Goal: Information Seeking & Learning: Learn about a topic

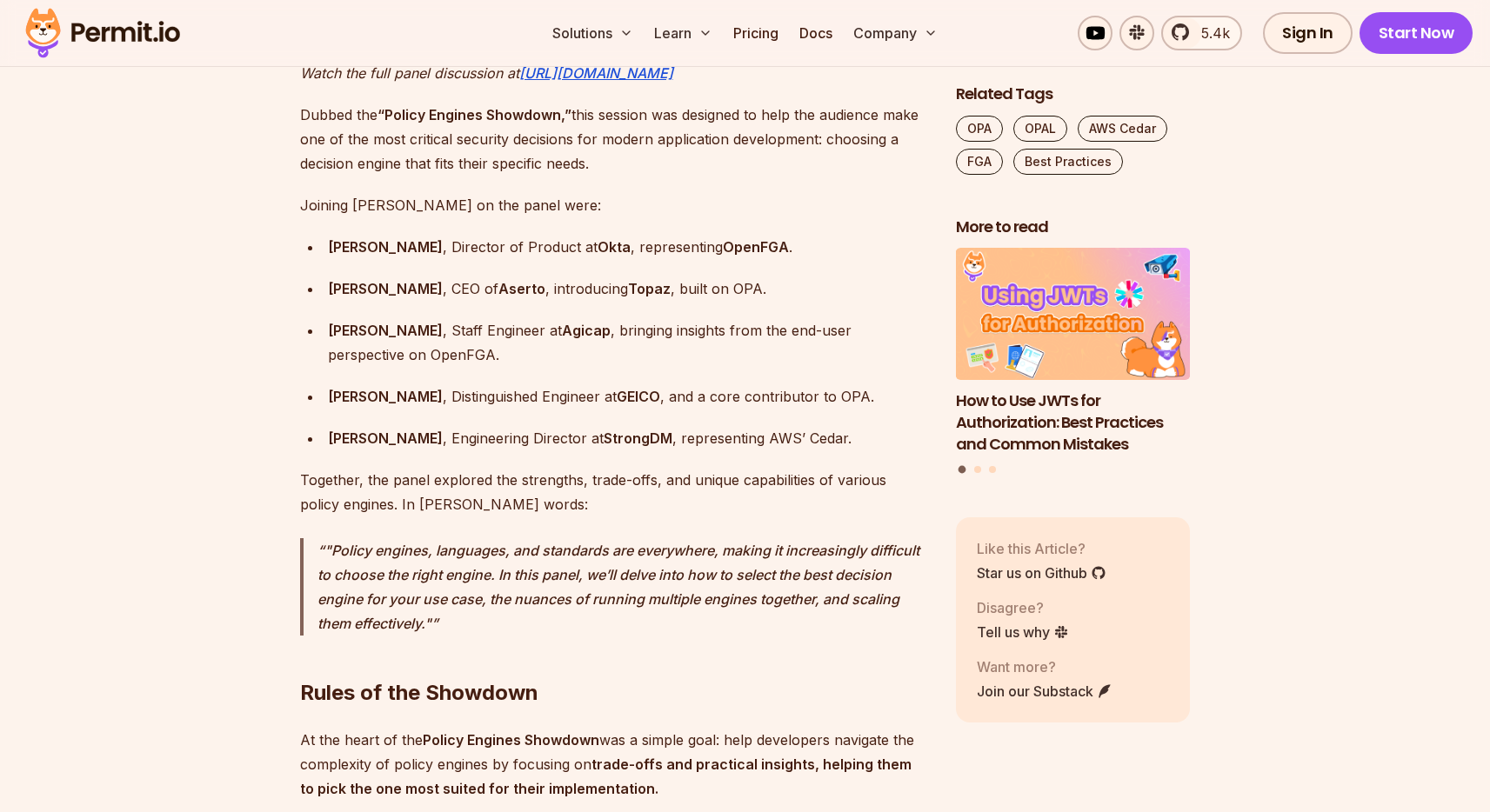
scroll to position [1576, 0]
click at [628, 282] on strong "Topaz" at bounding box center [649, 290] width 43 height 17
drag, startPoint x: 596, startPoint y: 264, endPoint x: 742, endPoint y: 262, distance: 146.0
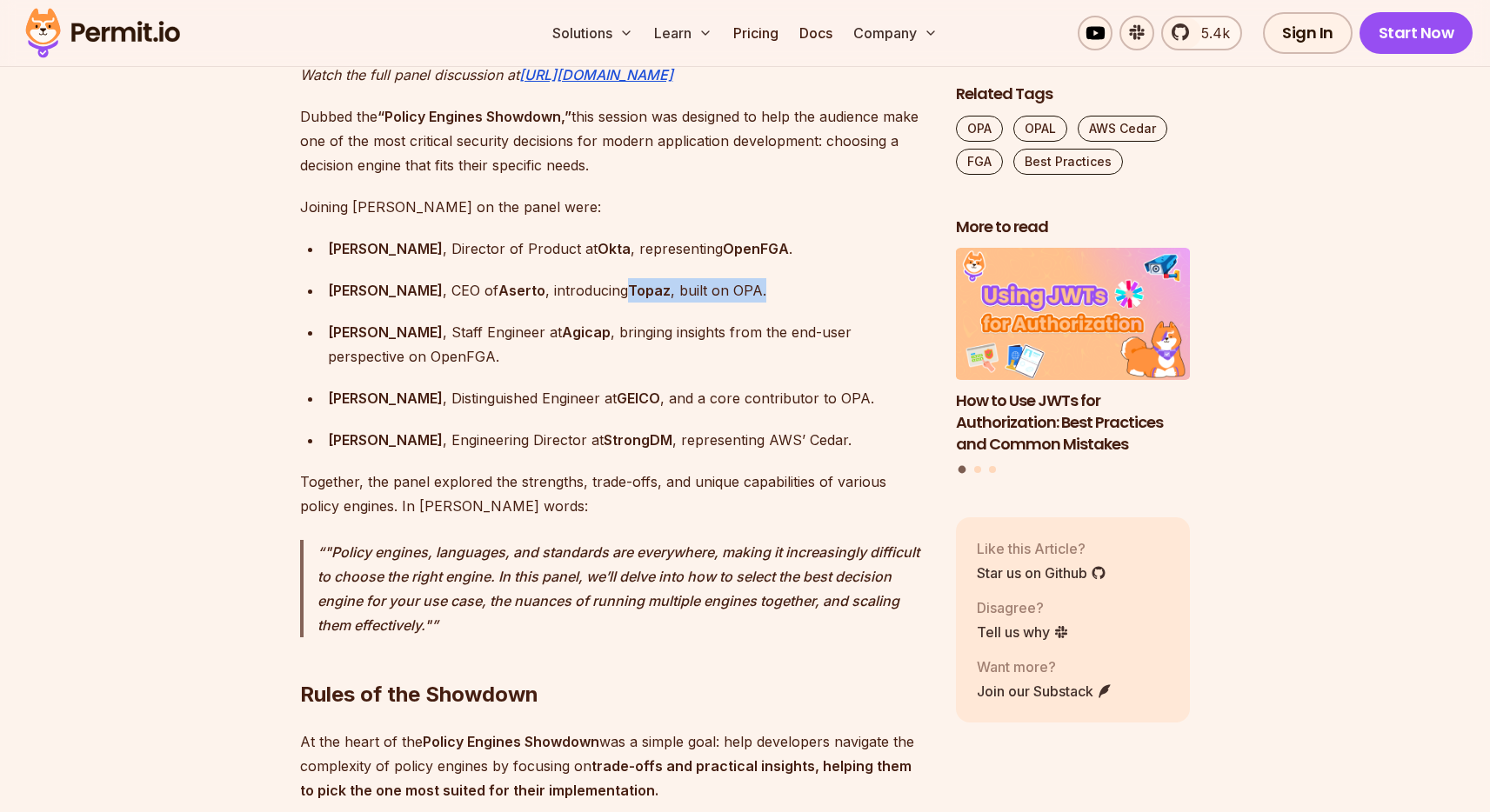
click at [742, 278] on div "Omri Gazitt , CEO of Aserto , introducing Topaz , built on OPA." at bounding box center [627, 290] width 600 height 25
click at [562, 323] on strong "Agicap" at bounding box center [586, 331] width 49 height 17
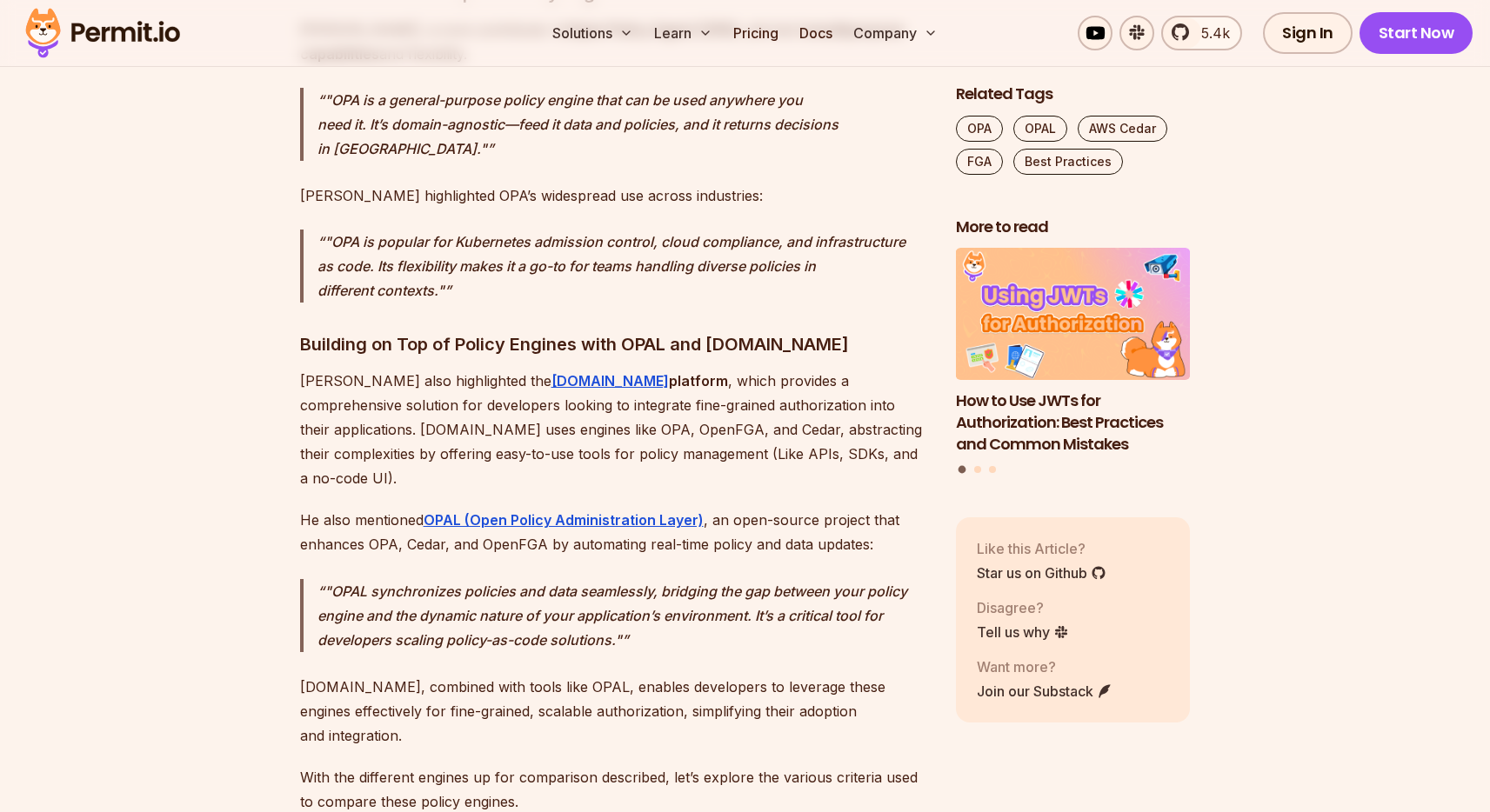
scroll to position [3891, 0]
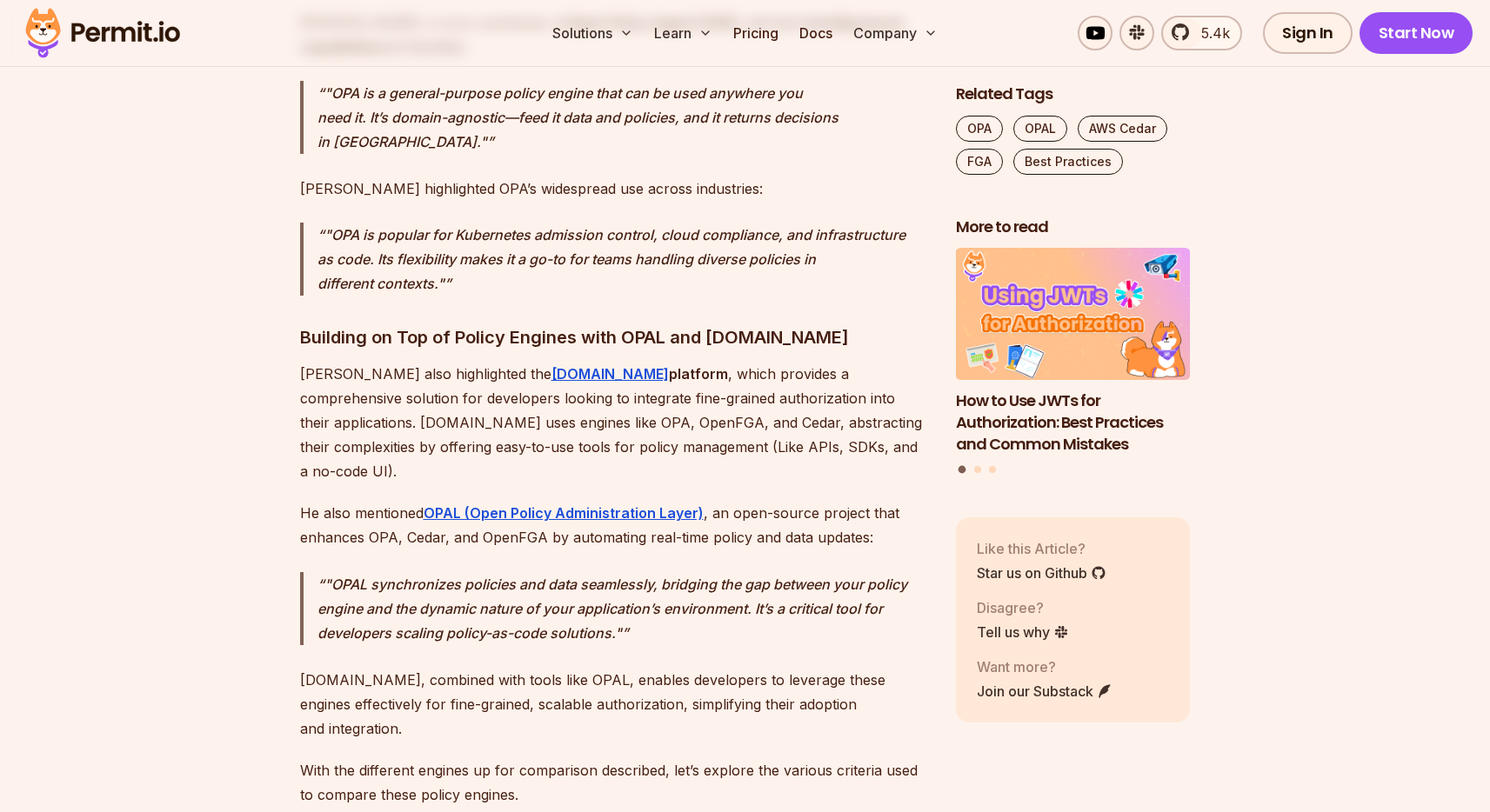
click at [527, 362] on p "Gabriel also highlighted the Permit.io platform , which provides a comprehensiv…" at bounding box center [614, 422] width 628 height 122
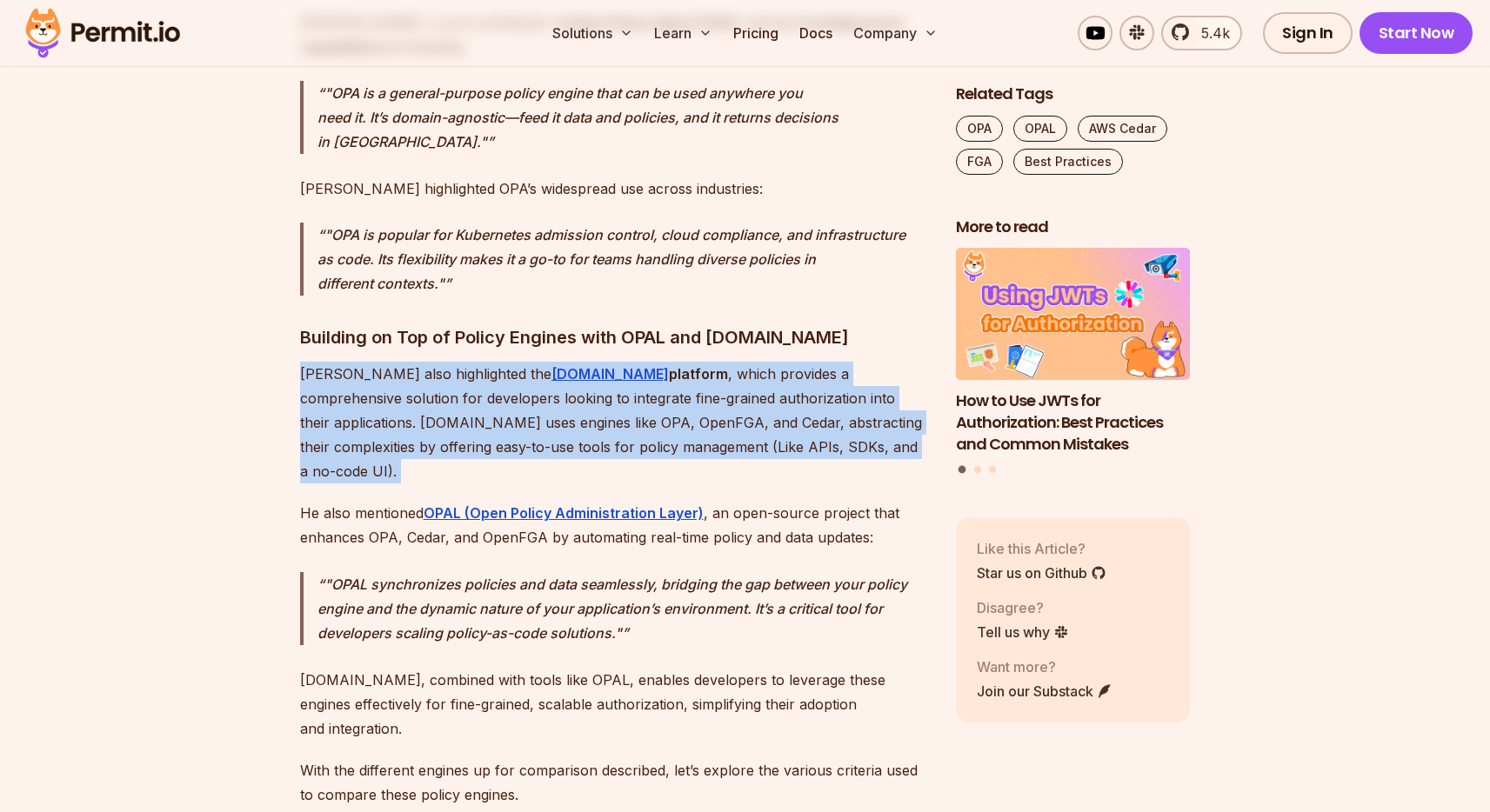
click at [527, 362] on p "Gabriel also highlighted the Permit.io platform , which provides a comprehensiv…" at bounding box center [614, 422] width 628 height 122
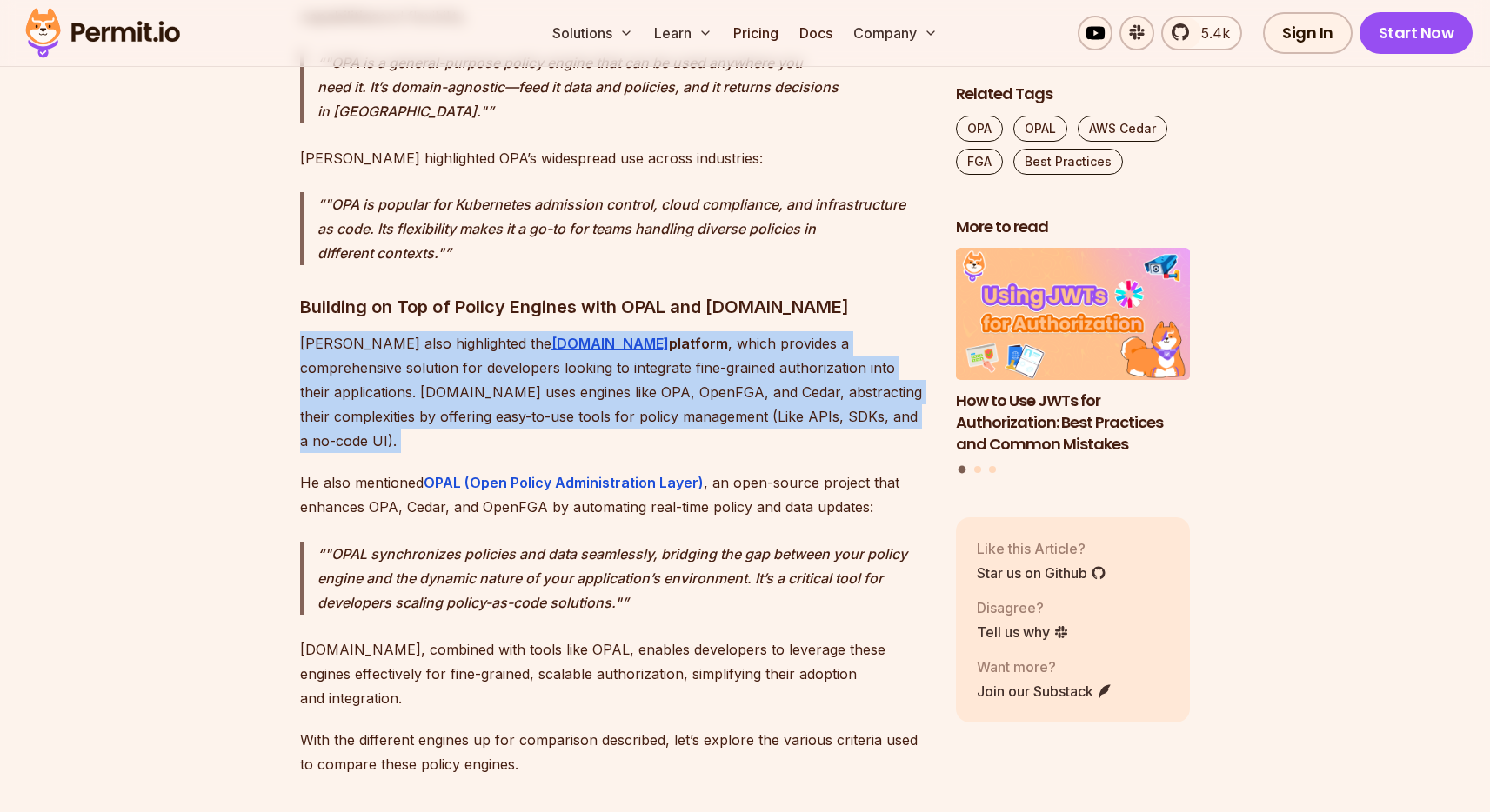
scroll to position [3923, 0]
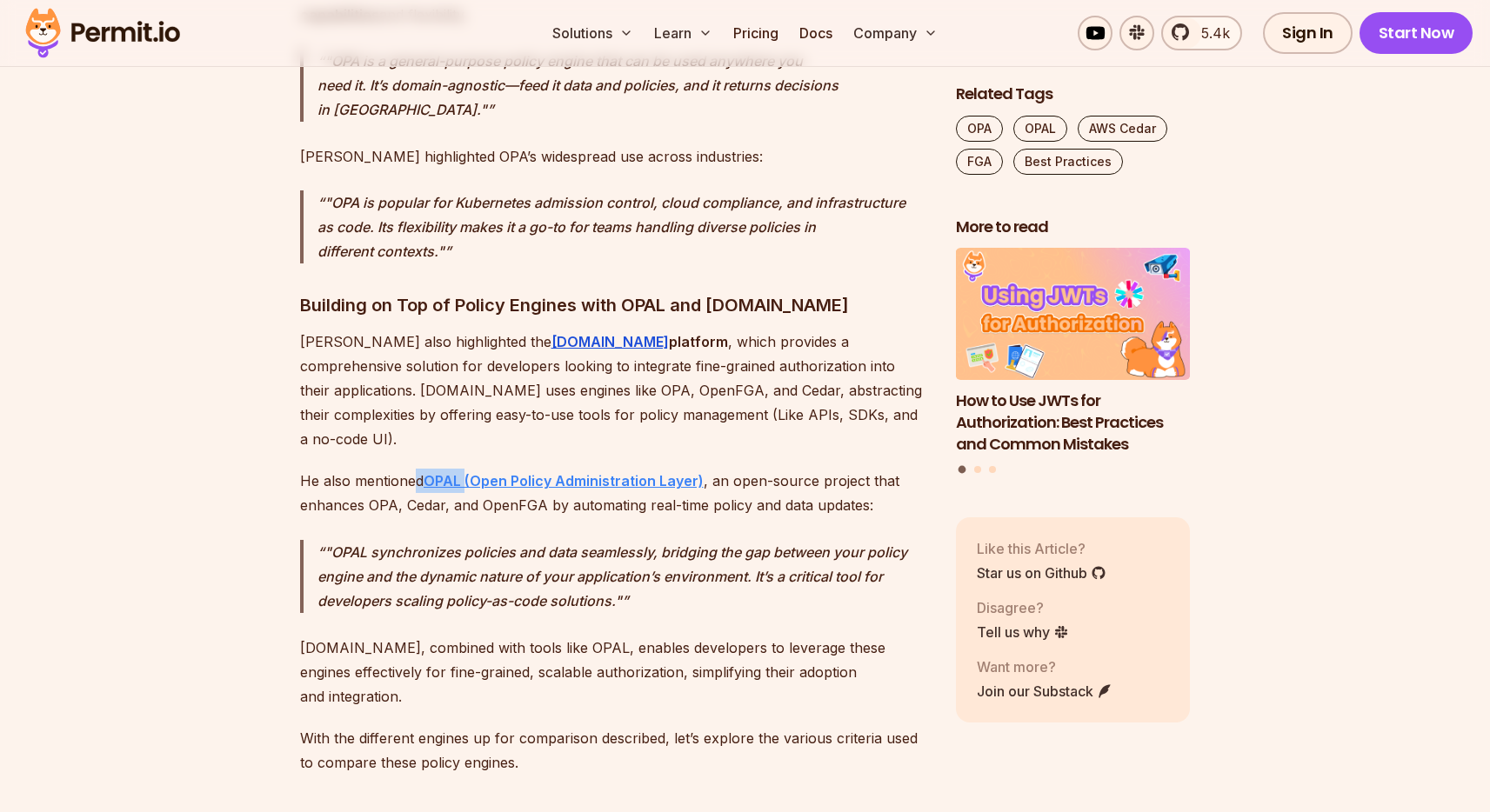
drag, startPoint x: 418, startPoint y: 336, endPoint x: 465, endPoint y: 338, distance: 47.0
click at [465, 469] on p "He also mentioned OPAL (Open Policy Administration Layer) , an open-source proj…" at bounding box center [614, 493] width 628 height 49
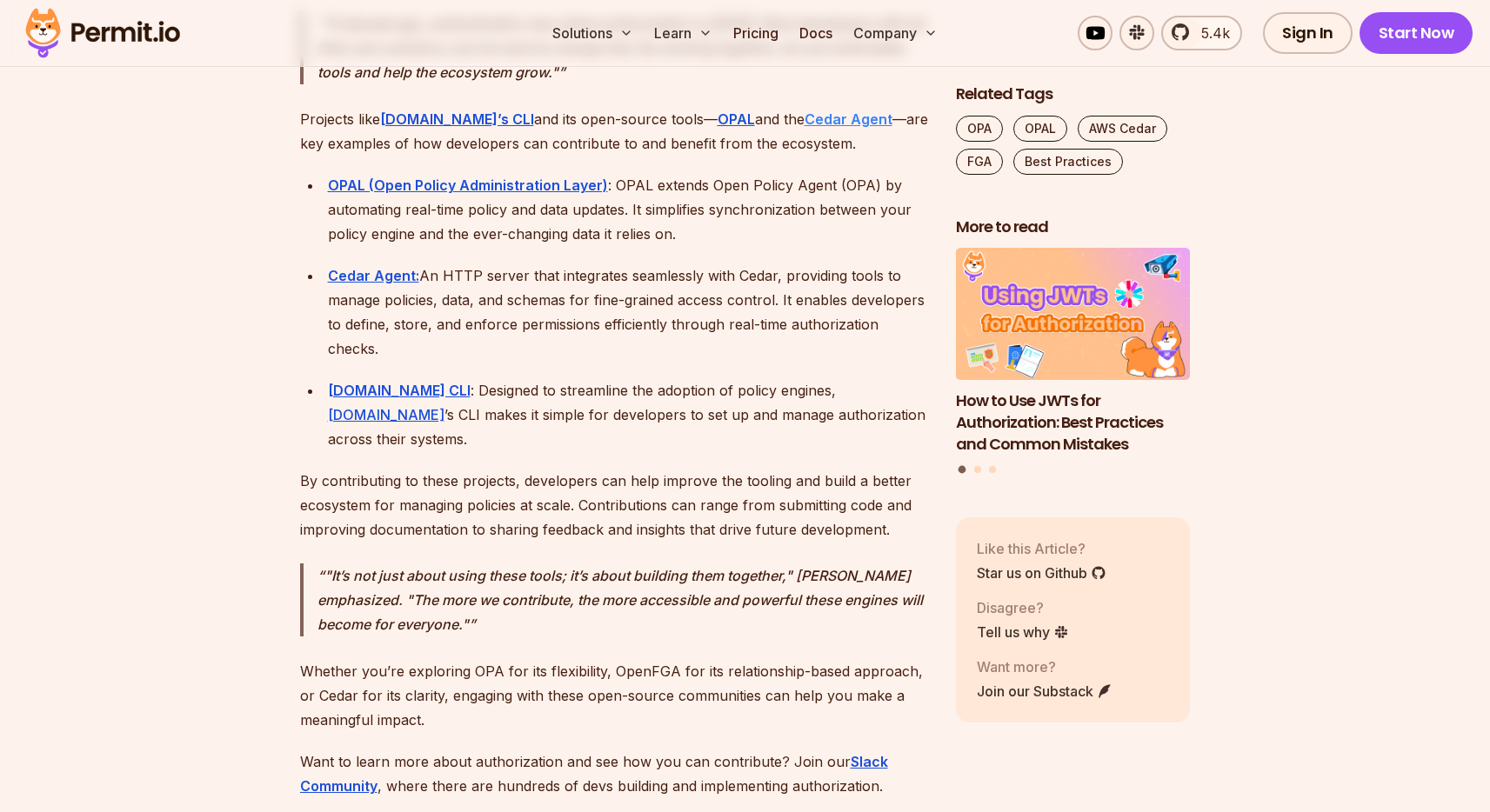
scroll to position [15843, 0]
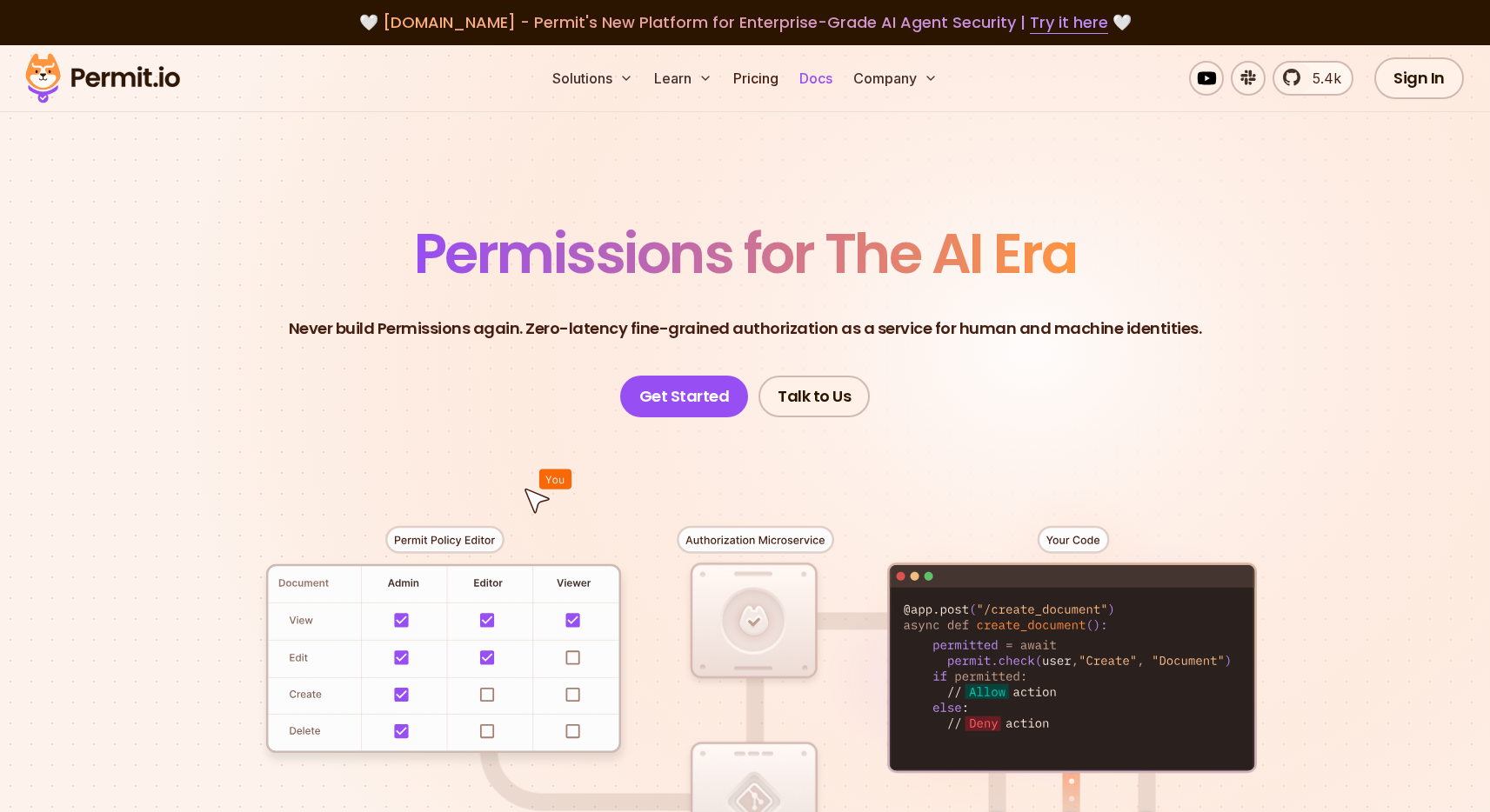
click at [818, 83] on link "Docs" at bounding box center [815, 78] width 47 height 35
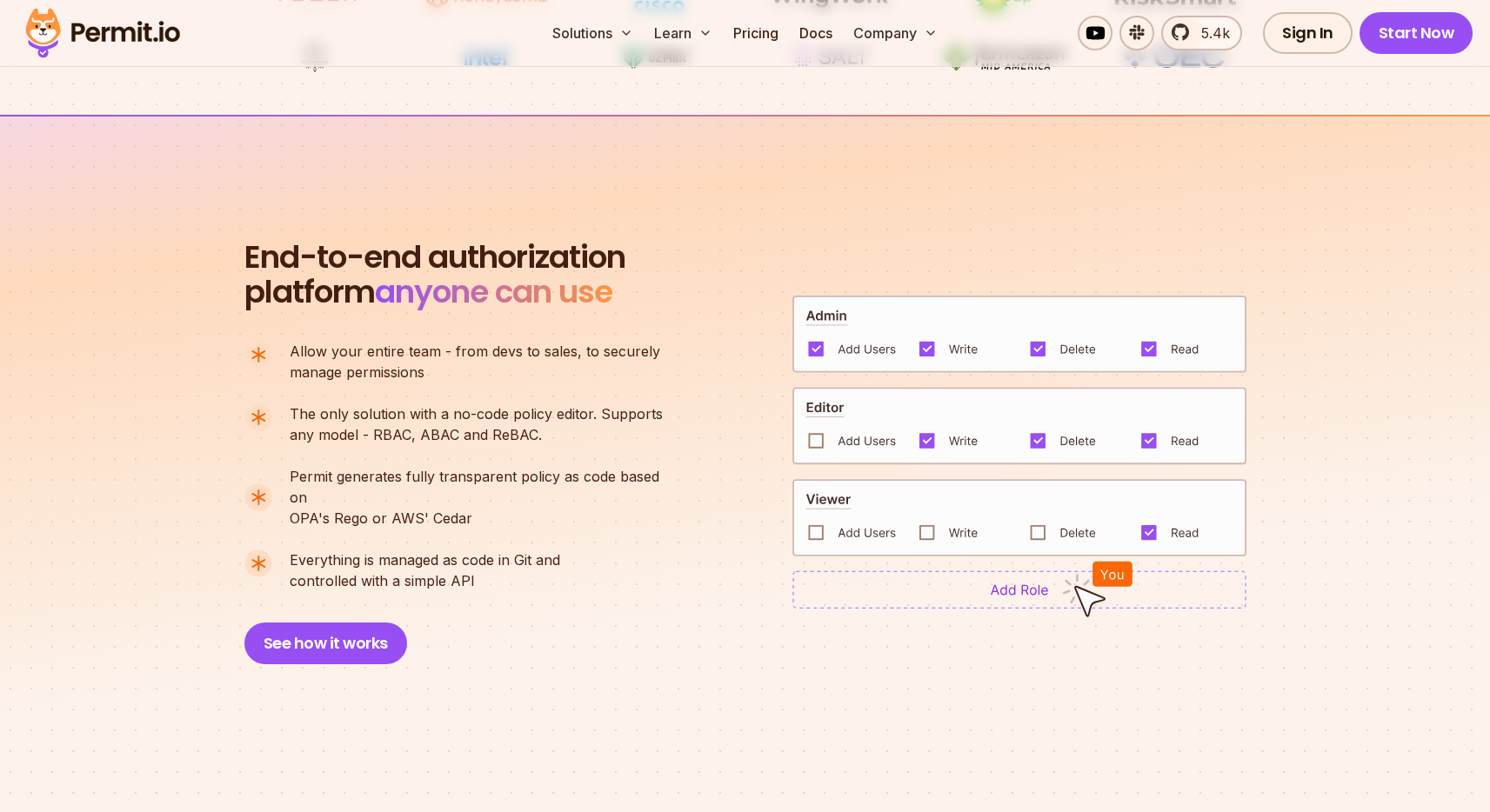
scroll to position [1079, 0]
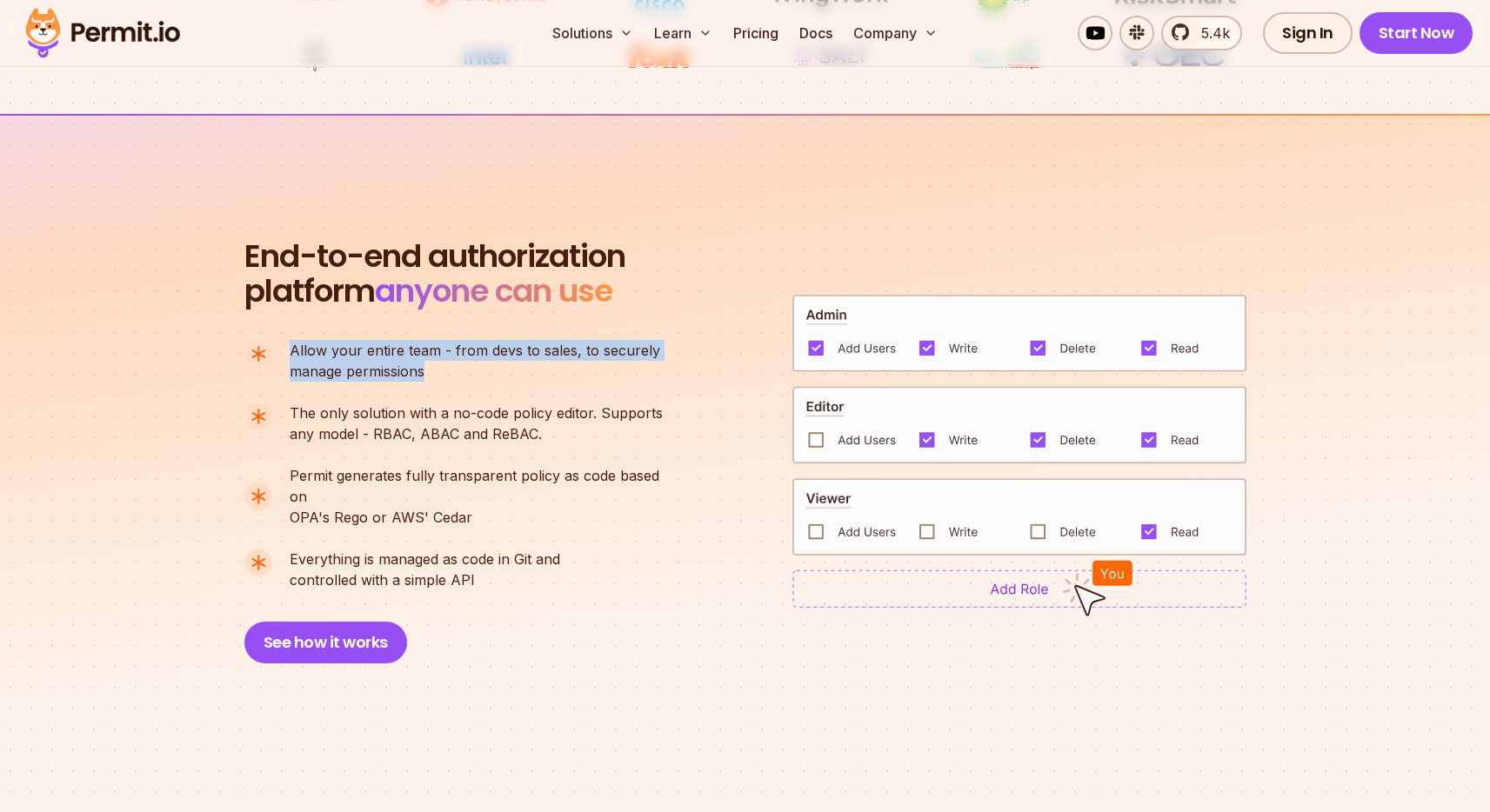
drag, startPoint x: 283, startPoint y: 340, endPoint x: 495, endPoint y: 389, distance: 217.6
click at [495, 389] on ul "Allow your entire team - from devs to sales, to securely manage permissions The…" at bounding box center [461, 465] width 433 height 251
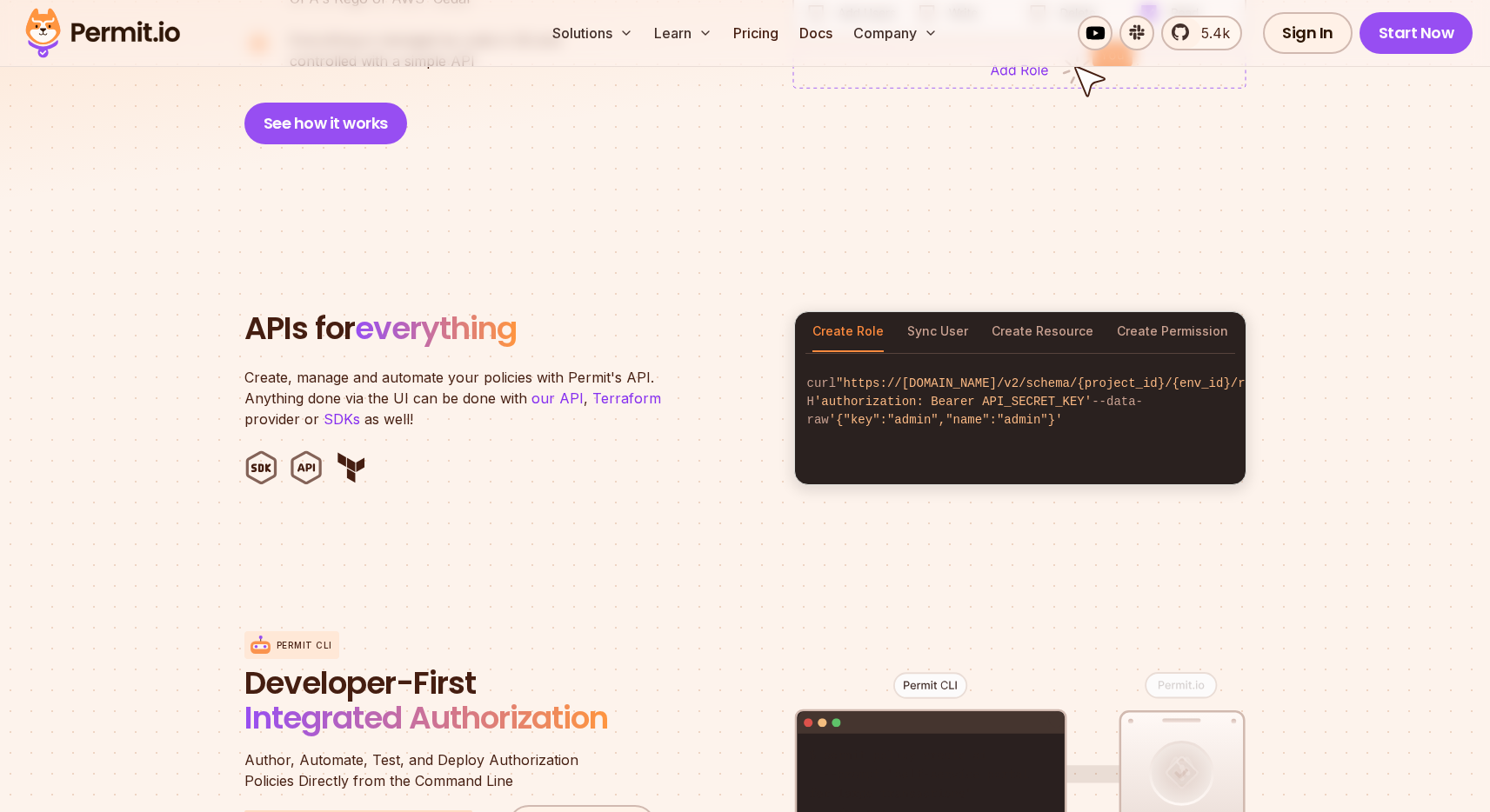
scroll to position [1663, 0]
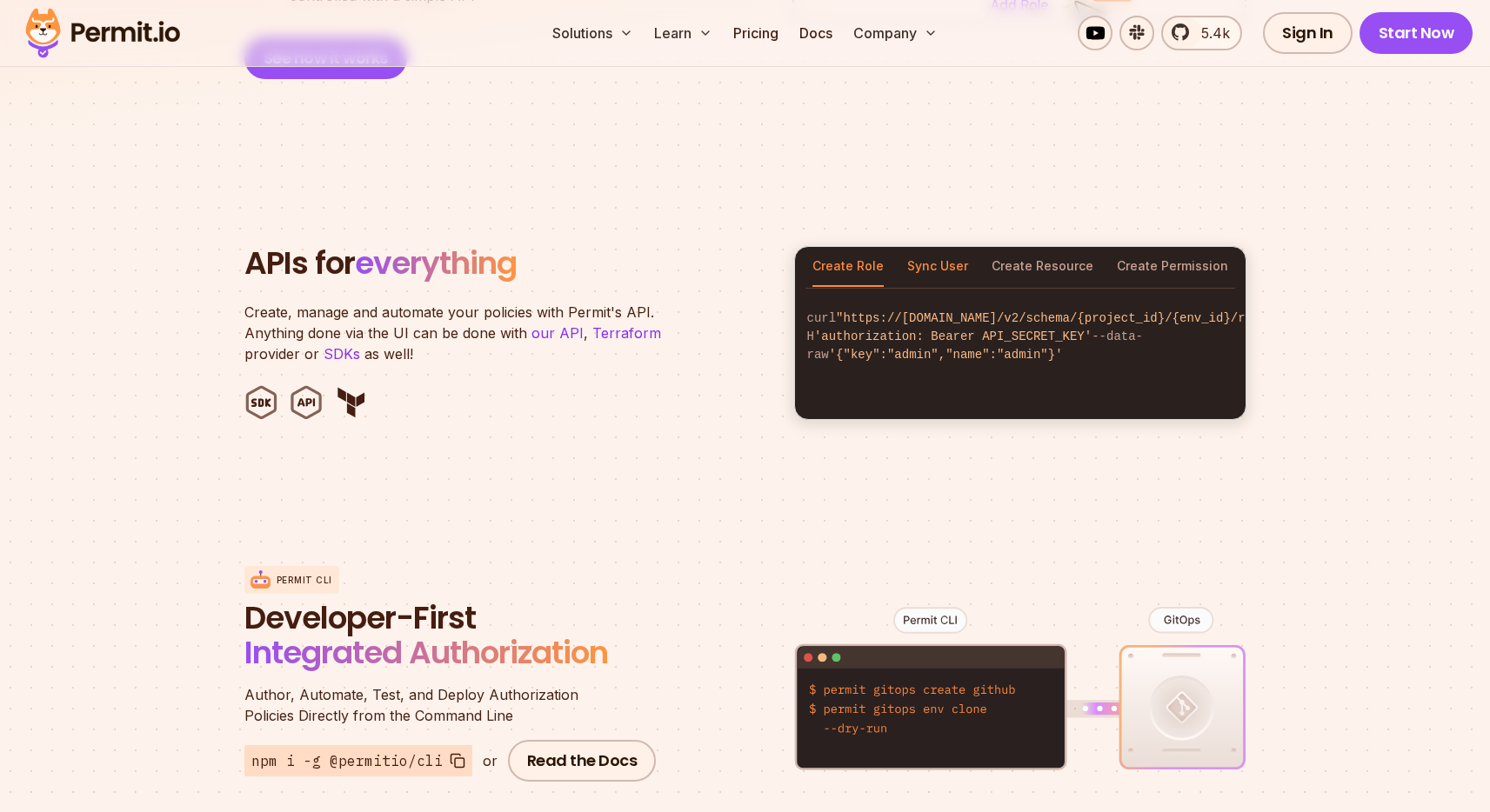
click at [941, 247] on button "Sync User" at bounding box center [938, 267] width 60 height 40
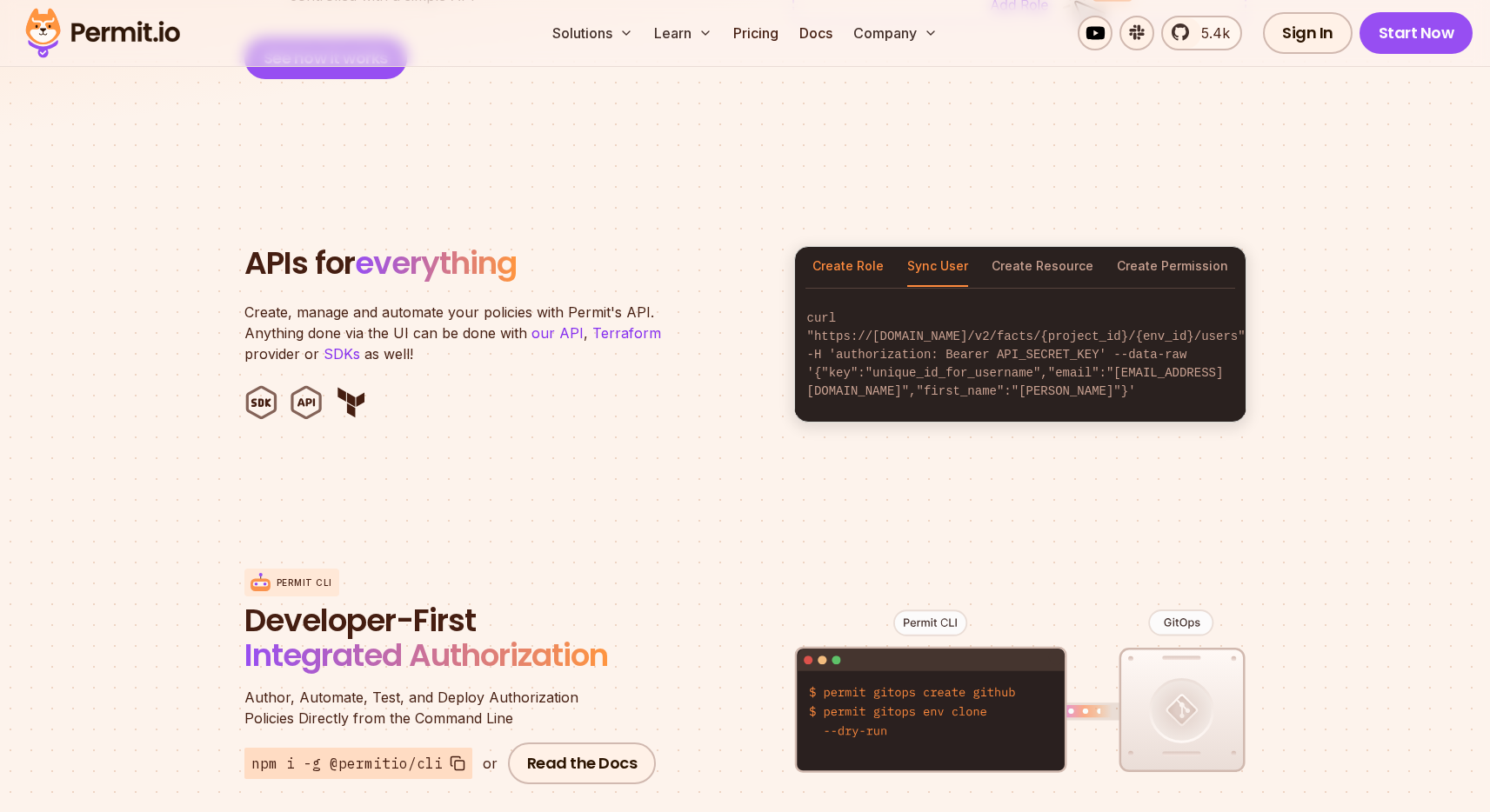
click at [856, 247] on button "Create Role" at bounding box center [848, 267] width 71 height 40
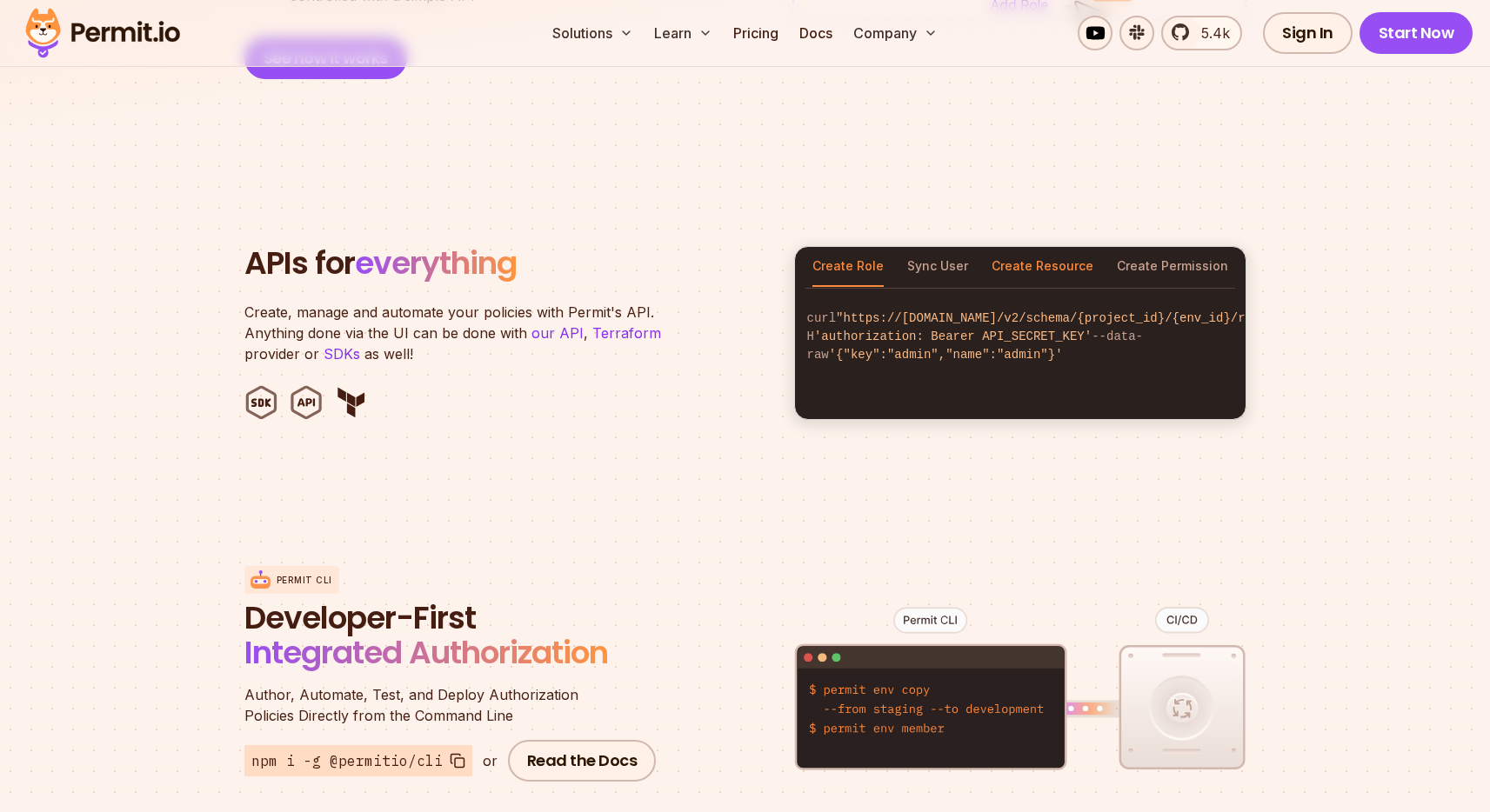
click at [1036, 254] on button "Create Resource" at bounding box center [1042, 267] width 102 height 40
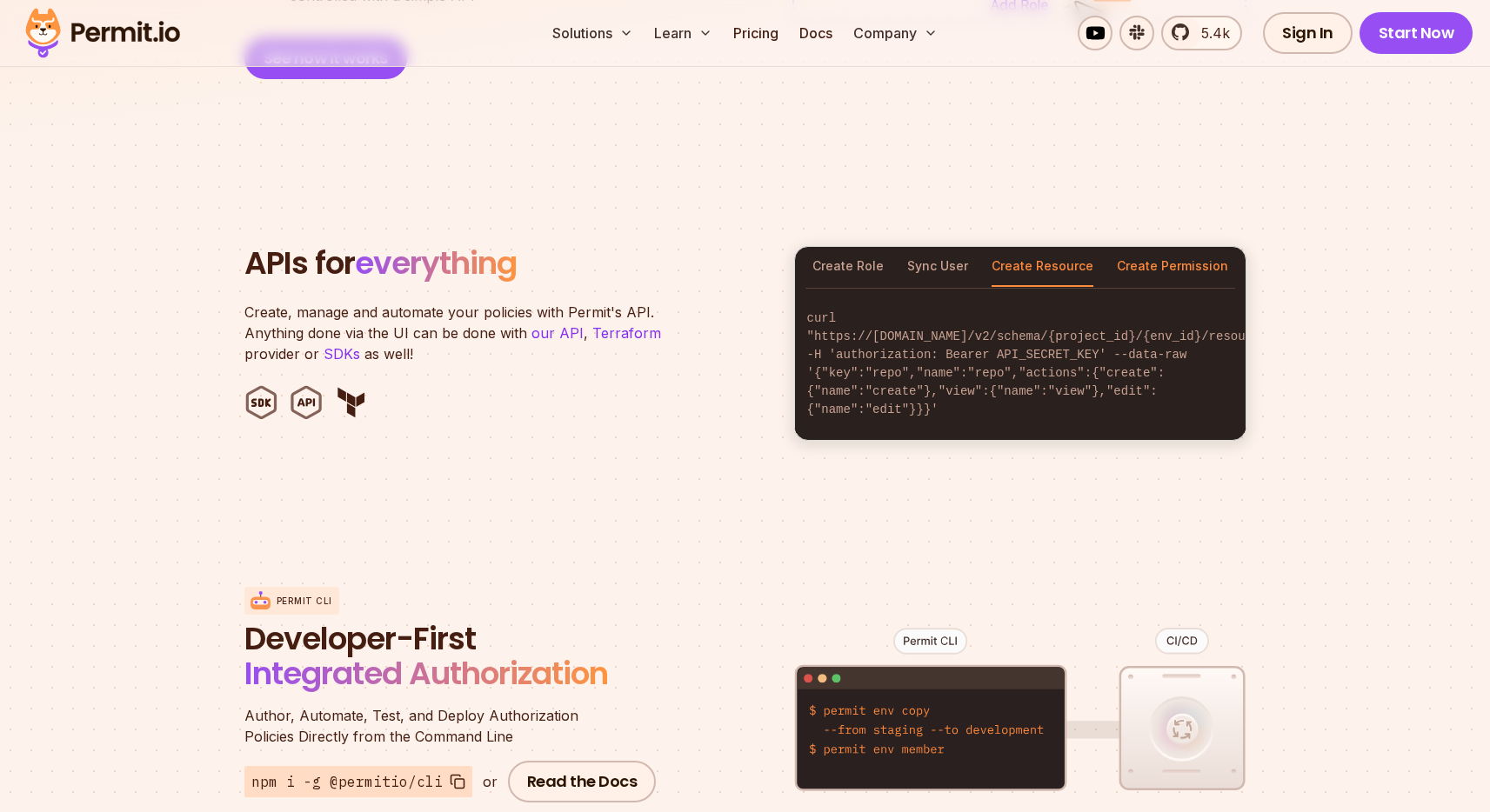
click at [1150, 247] on button "Create Permission" at bounding box center [1173, 267] width 112 height 40
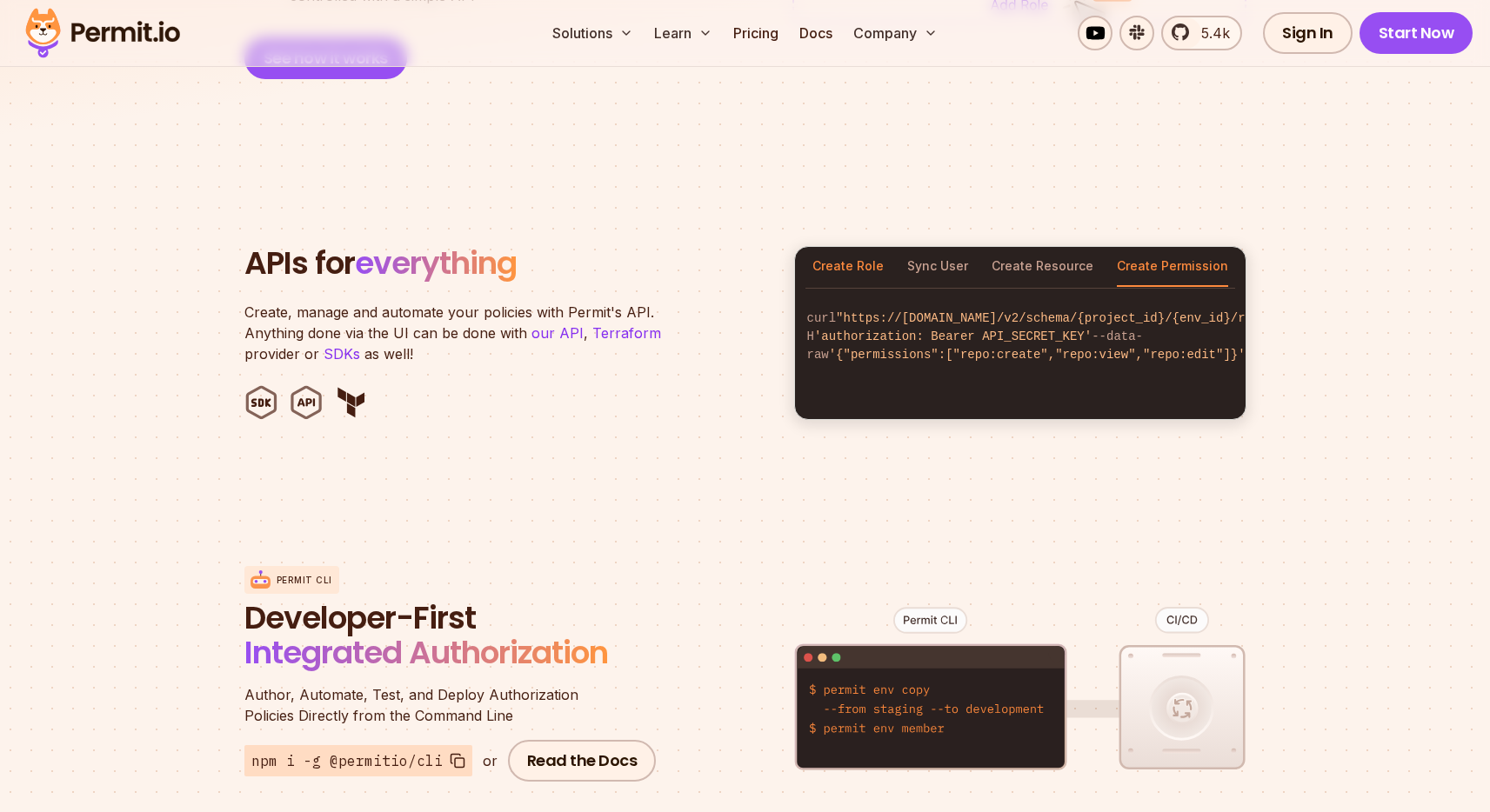
click at [835, 249] on button "Create Role" at bounding box center [848, 267] width 71 height 40
click at [1189, 253] on button "Create Permission" at bounding box center [1173, 267] width 112 height 40
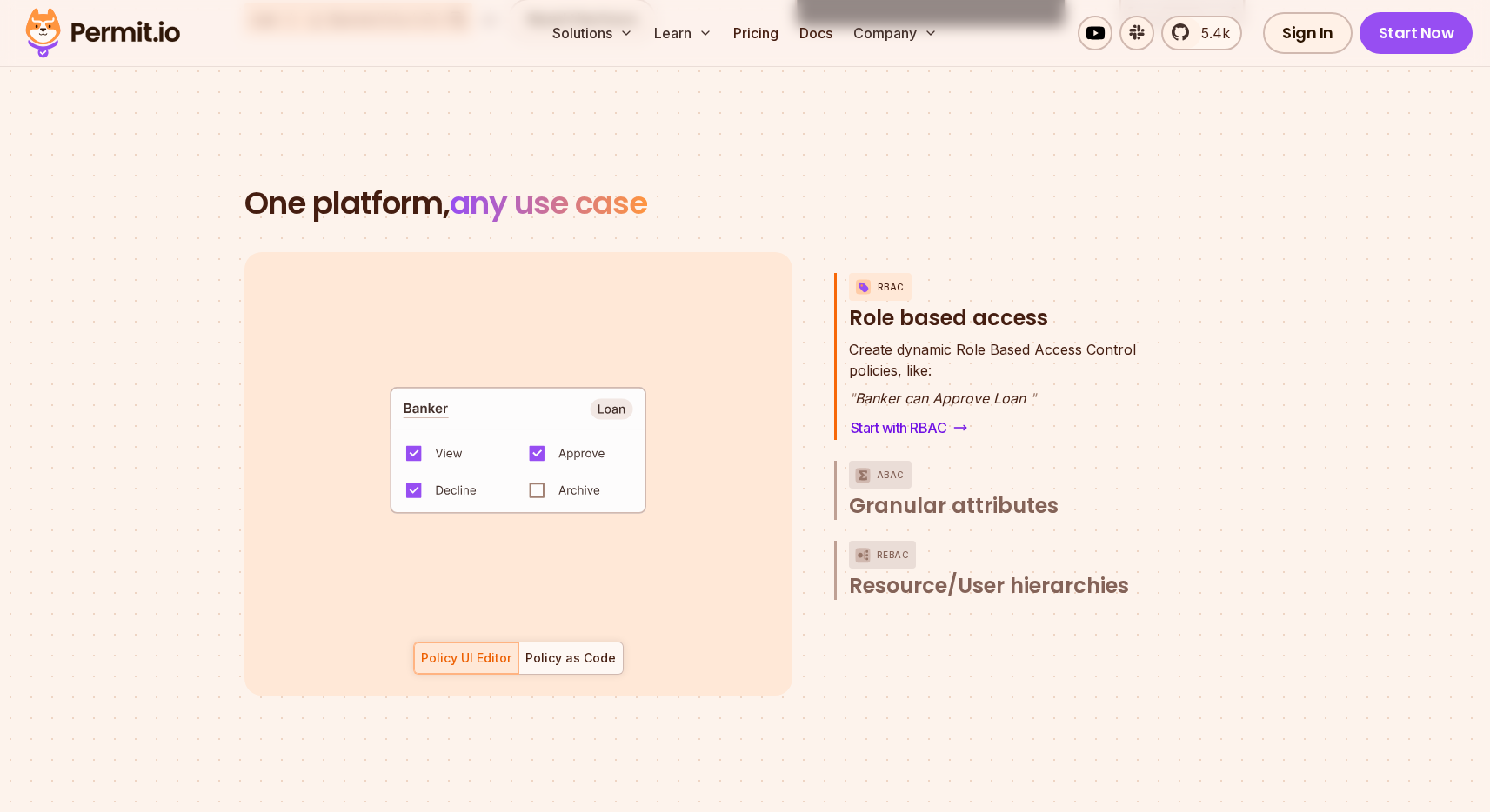
scroll to position [51, 0]
click at [584, 643] on div at bounding box center [571, 658] width 104 height 31
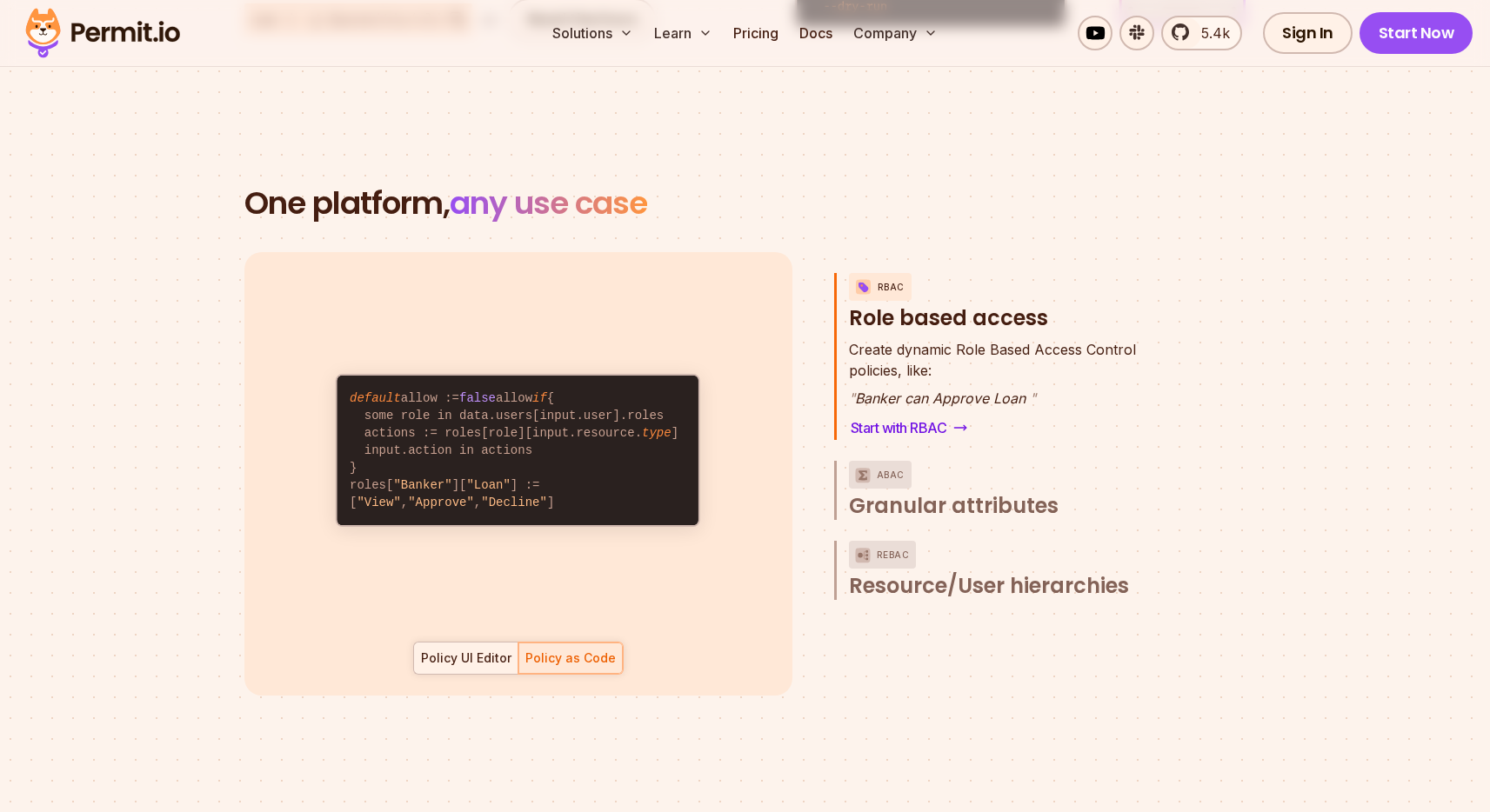
click at [461, 650] on div "Policy UI Editor" at bounding box center [466, 658] width 91 height 17
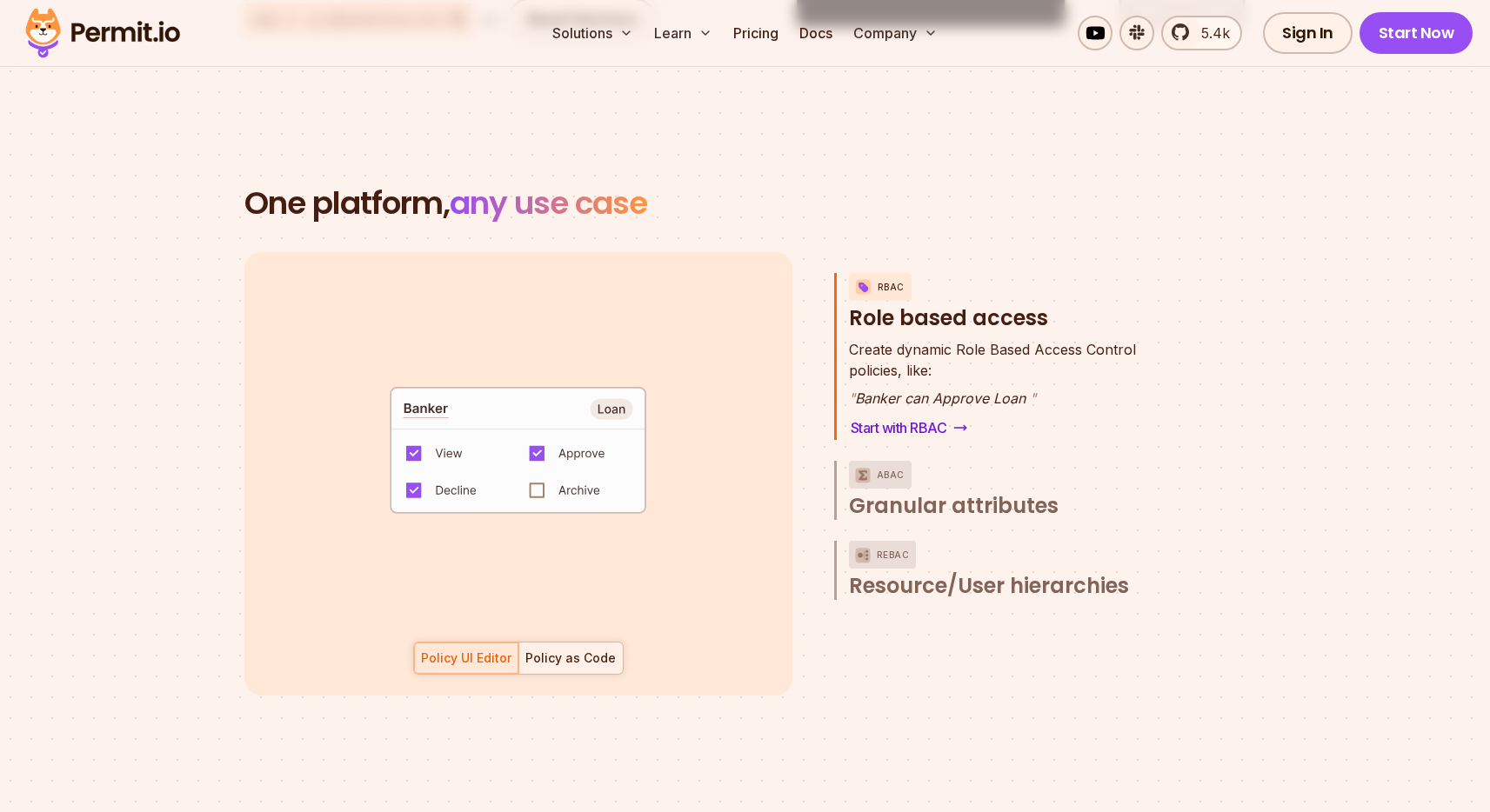
click at [554, 650] on div "Policy as Code" at bounding box center [571, 658] width 91 height 17
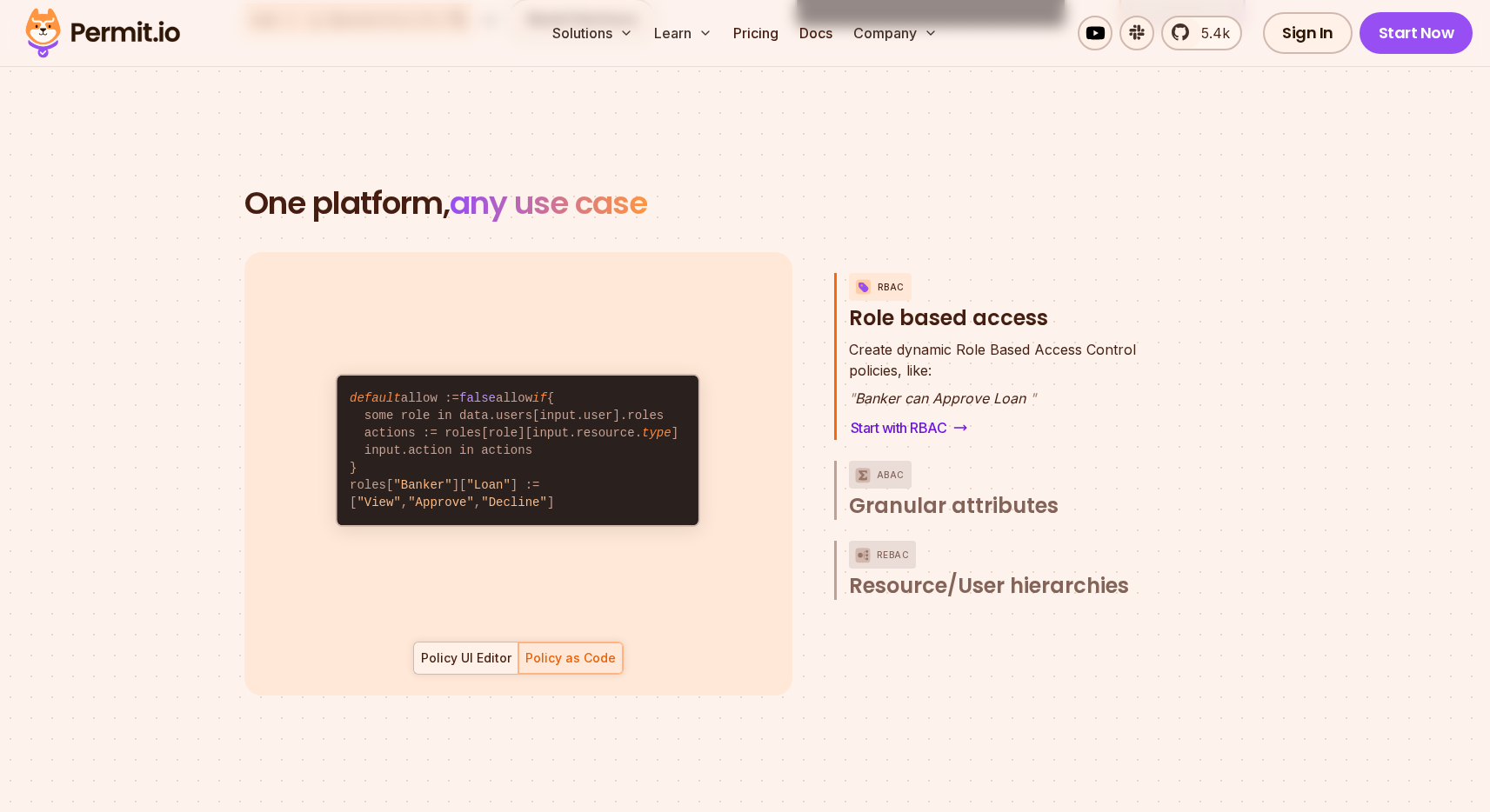
click at [481, 650] on div "Policy UI Editor" at bounding box center [466, 658] width 91 height 17
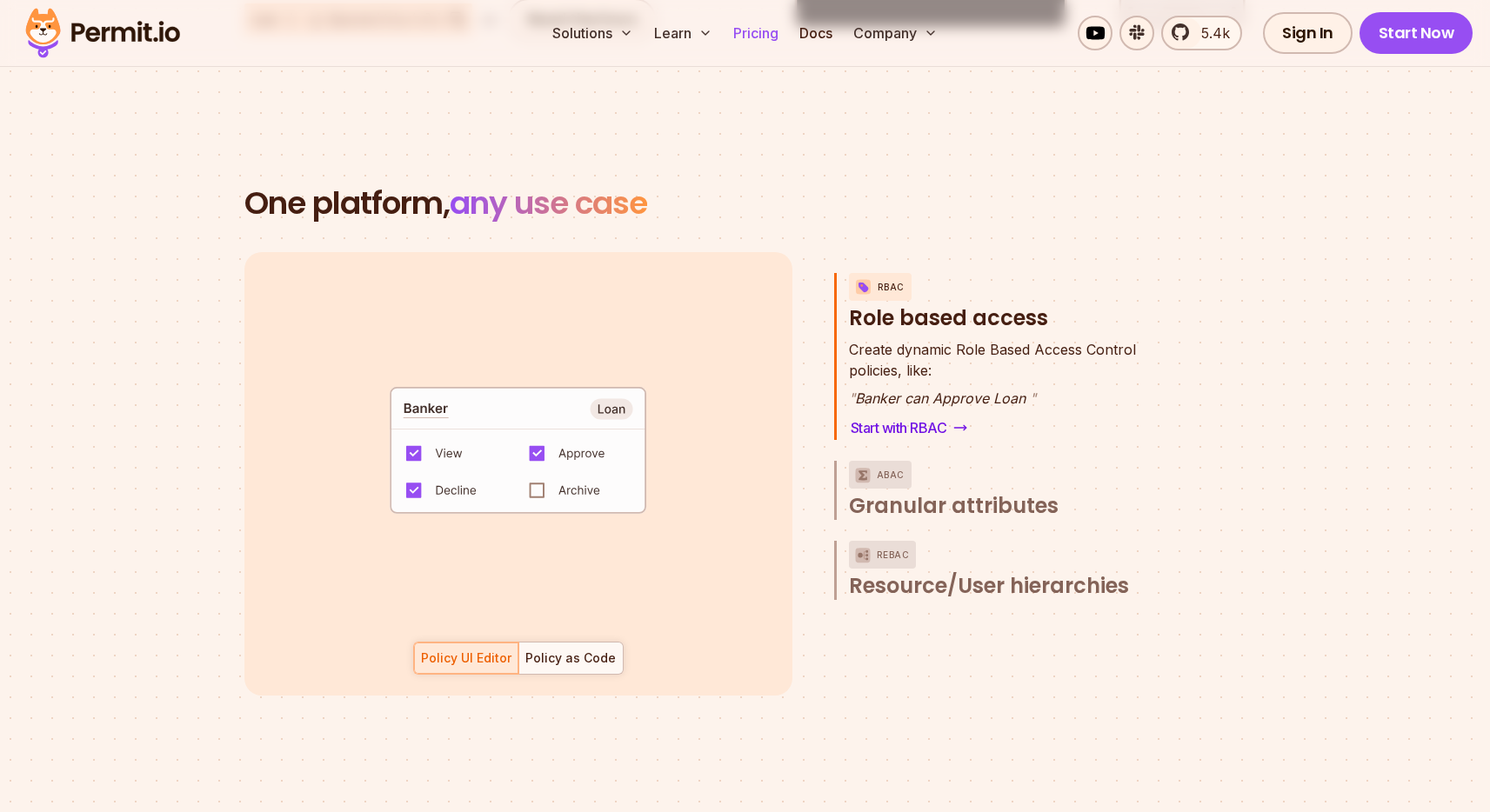
click at [749, 44] on link "Pricing" at bounding box center [756, 33] width 60 height 35
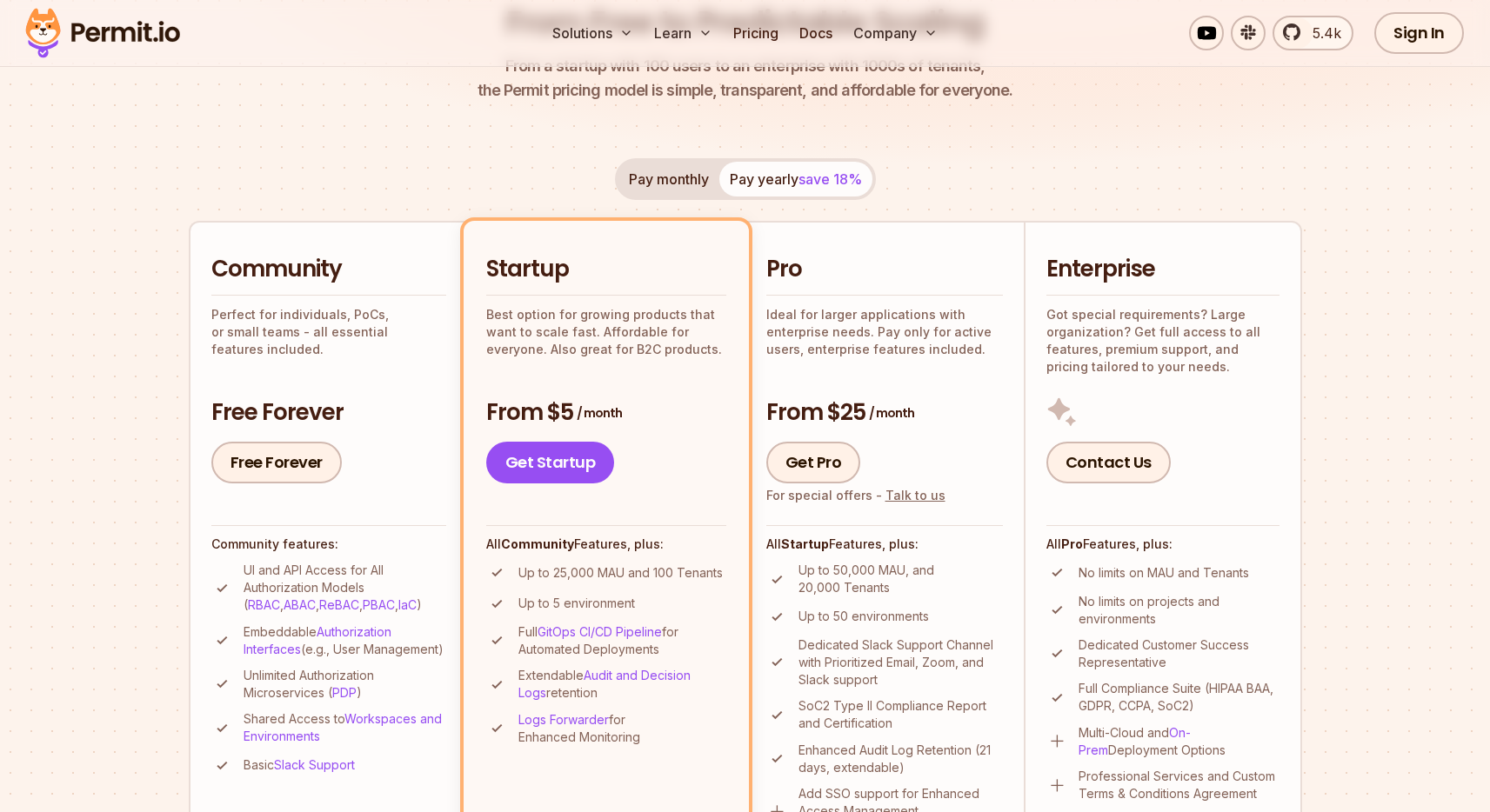
scroll to position [271, 0]
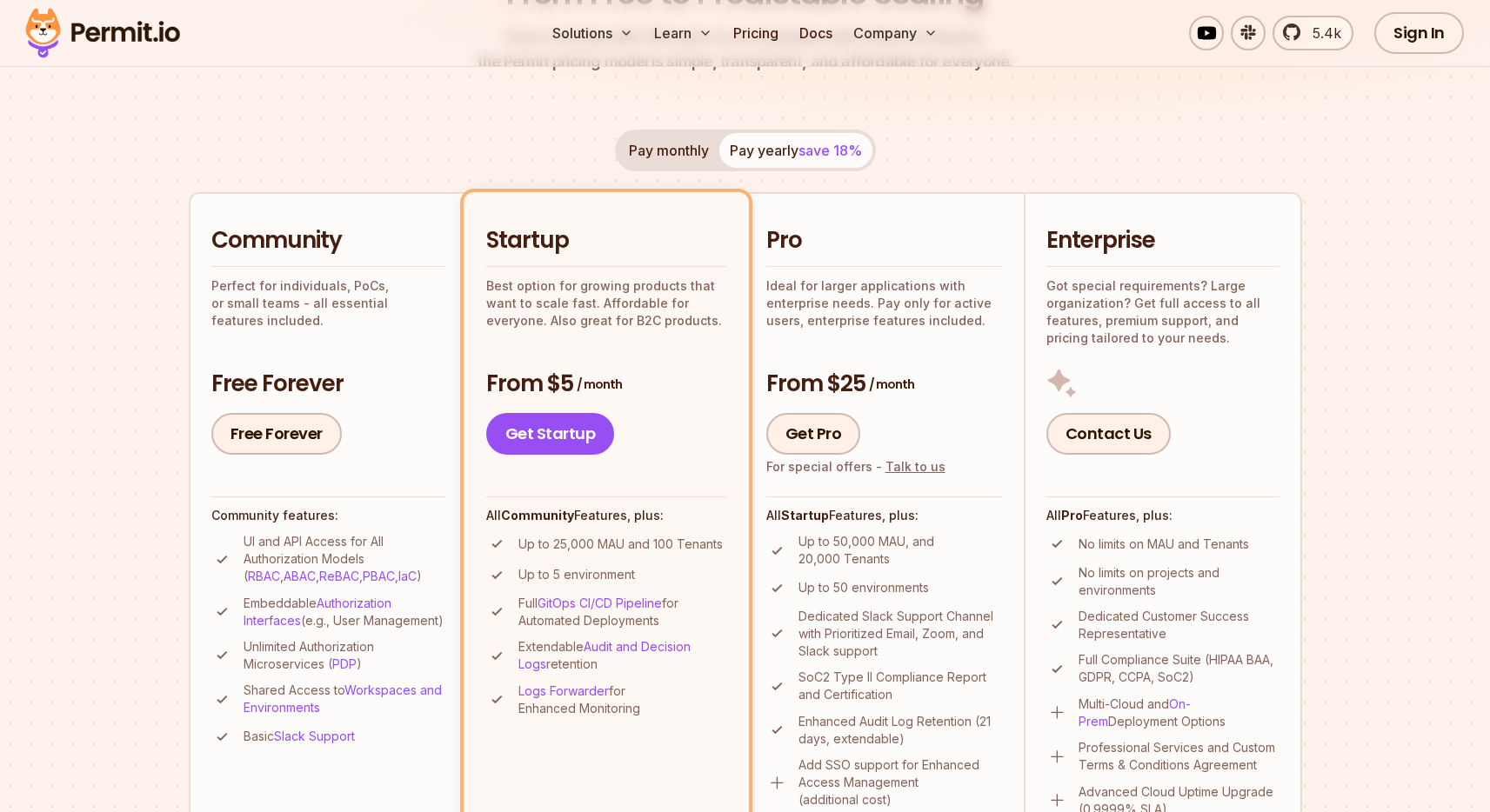
click at [678, 157] on button "Pay monthly" at bounding box center [669, 150] width 101 height 35
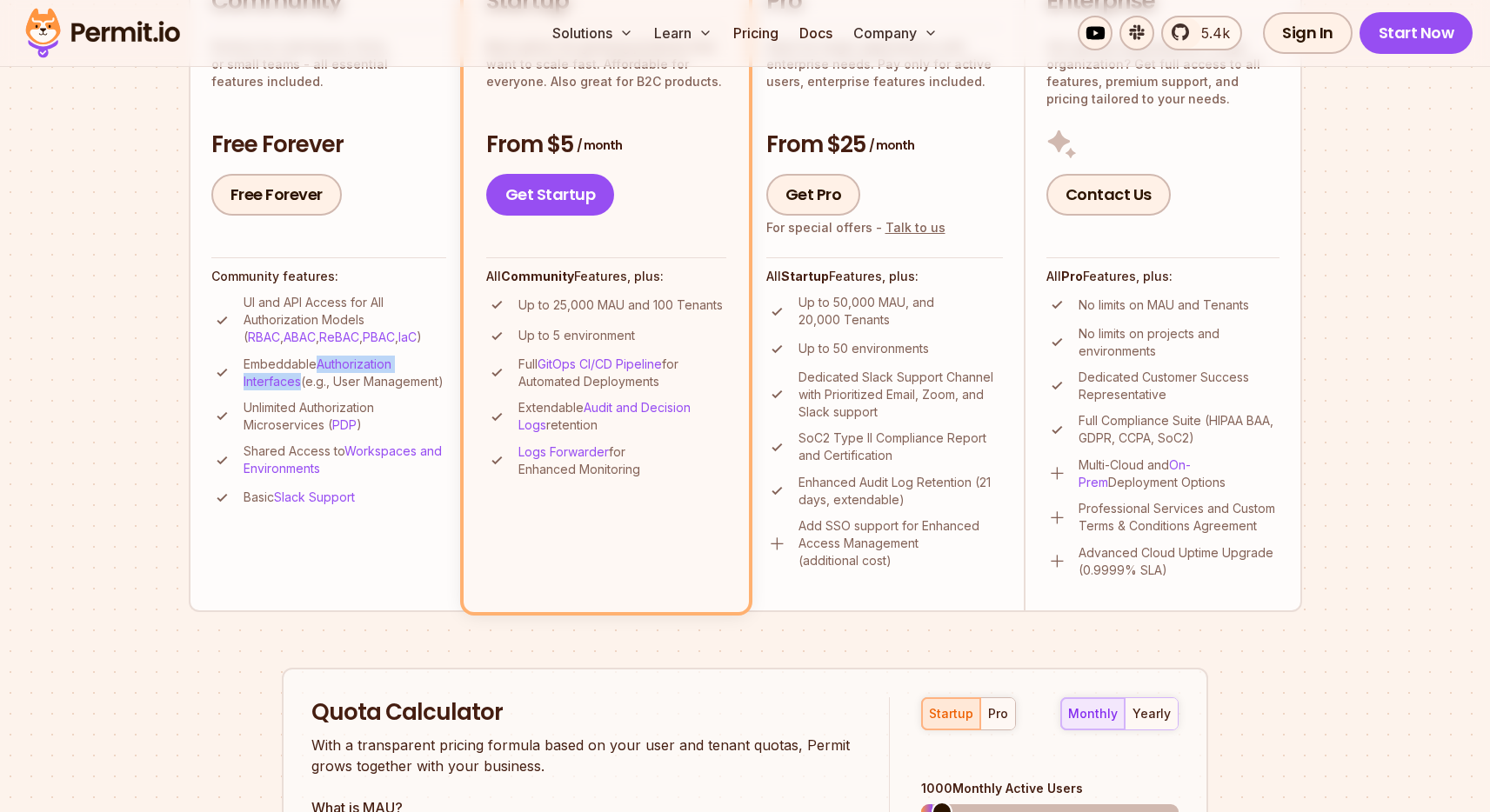
scroll to position [515, 0]
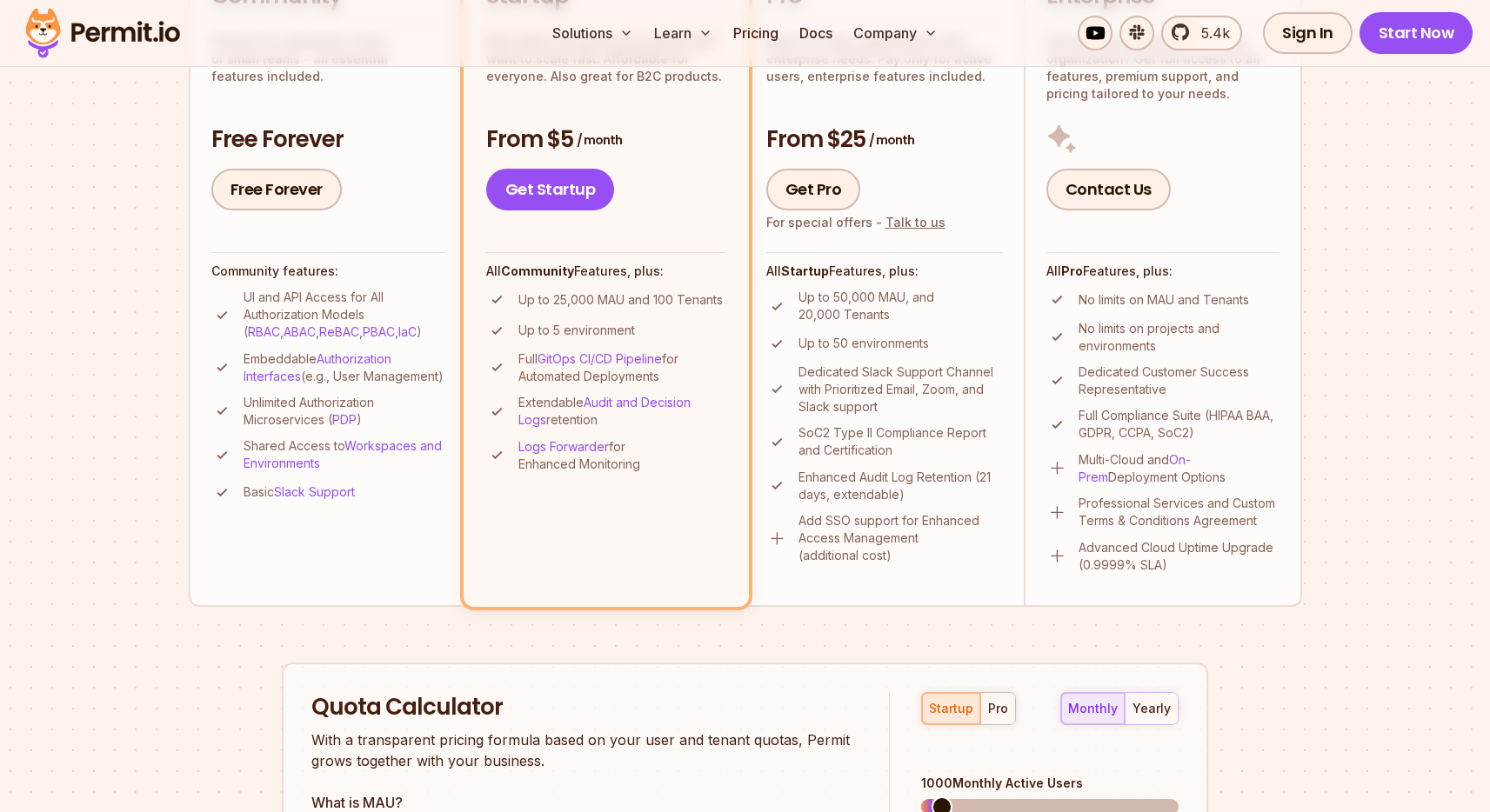
click at [580, 548] on li "Startup Best option for growing products that want to scale fast. Affordable fo…" at bounding box center [606, 276] width 286 height 658
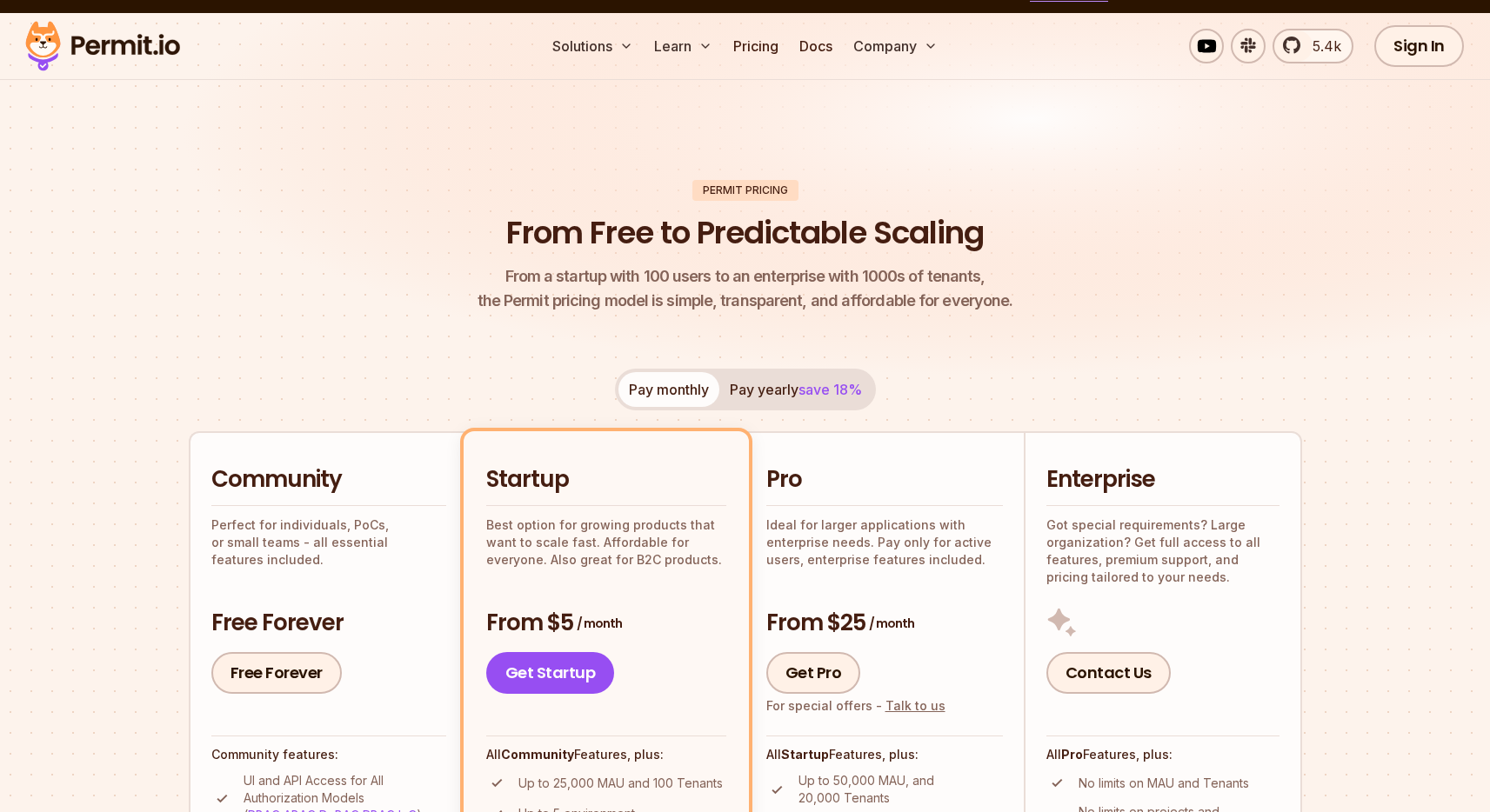
scroll to position [0, 0]
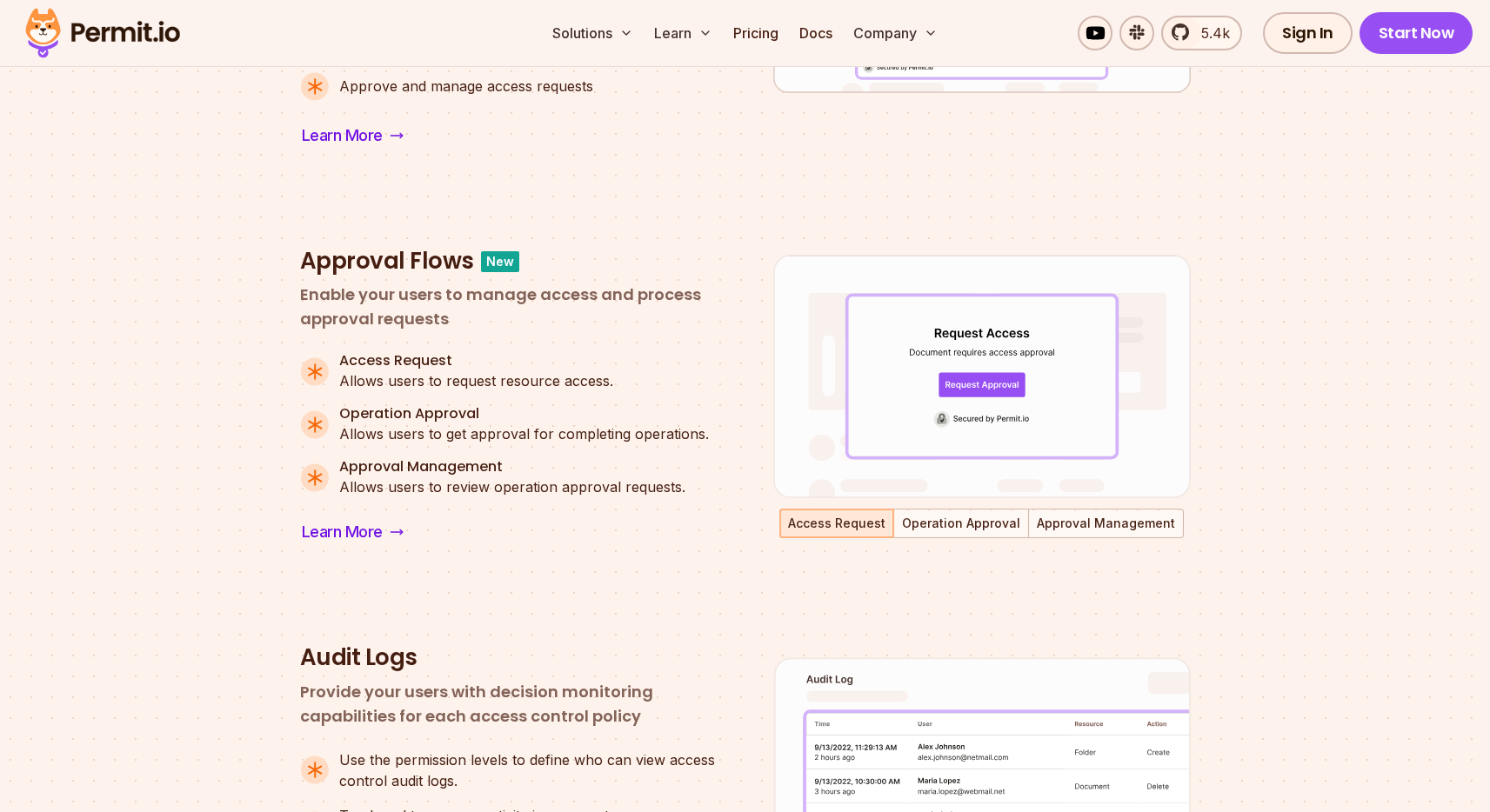
scroll to position [1084, 0]
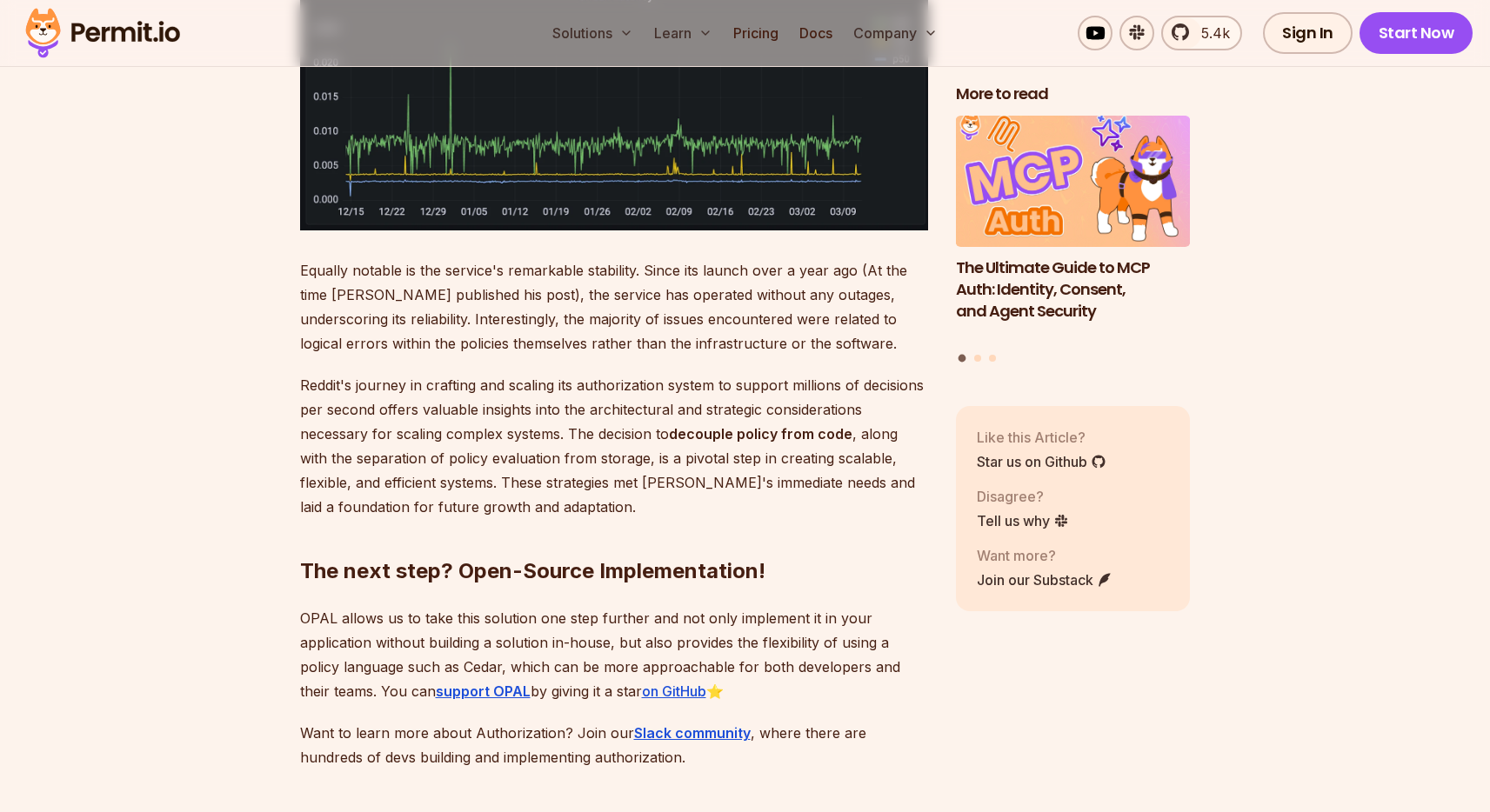
scroll to position [7395, 0]
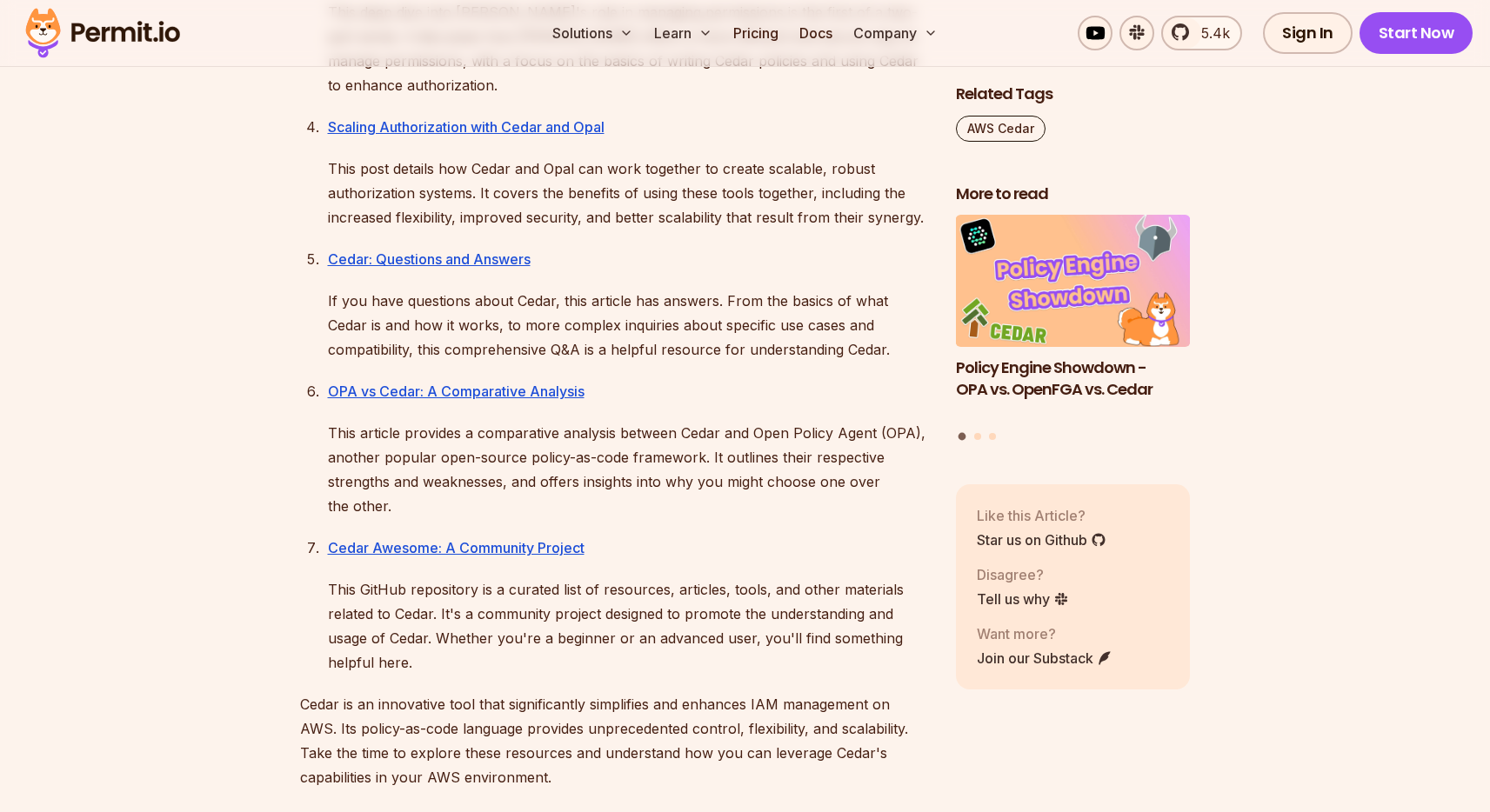
scroll to position [1497, 0]
click at [480, 384] on link "OPA vs Cedar: A Comparative Analysis" at bounding box center [456, 392] width 256 height 17
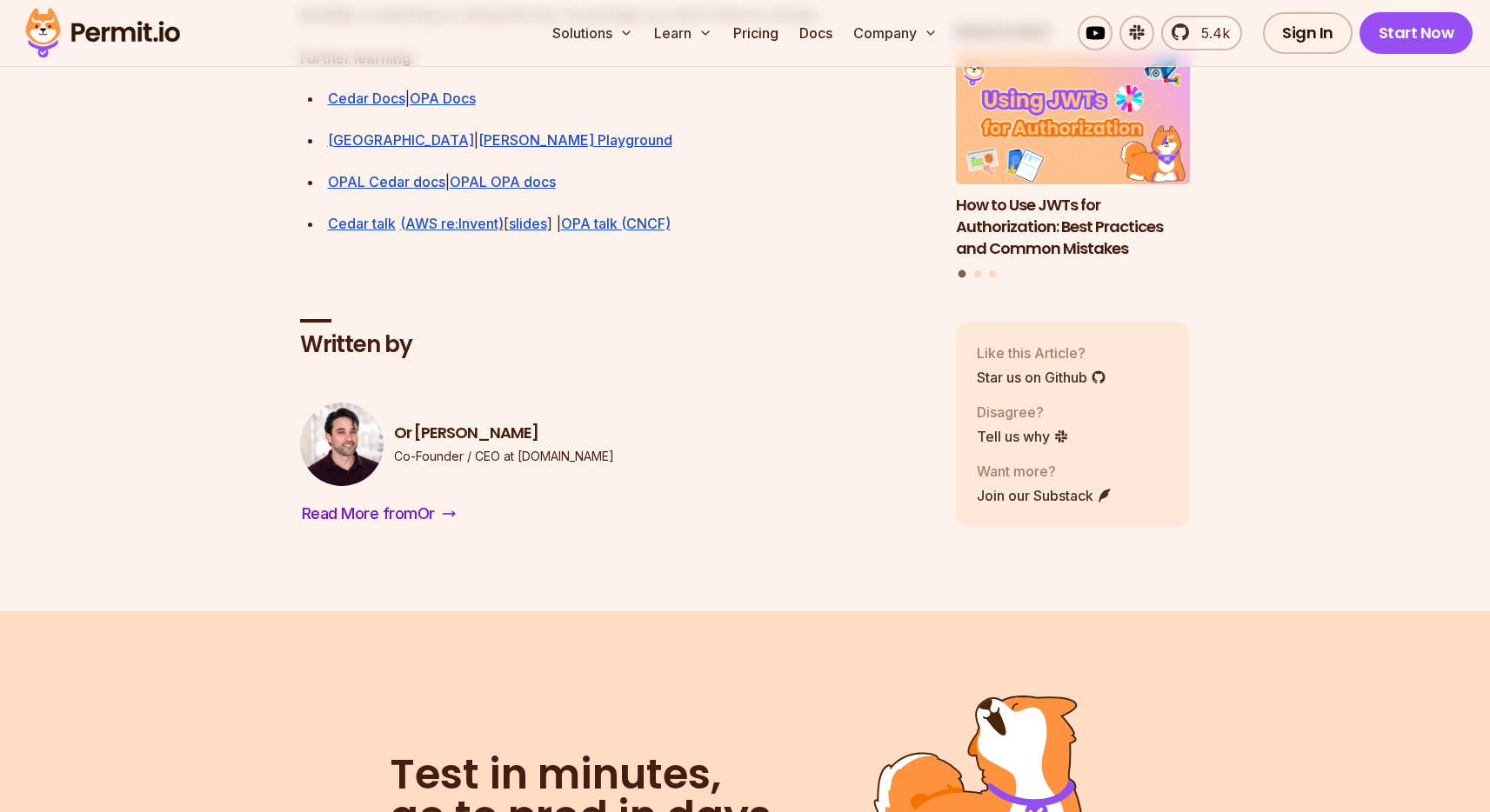
scroll to position [5245, 0]
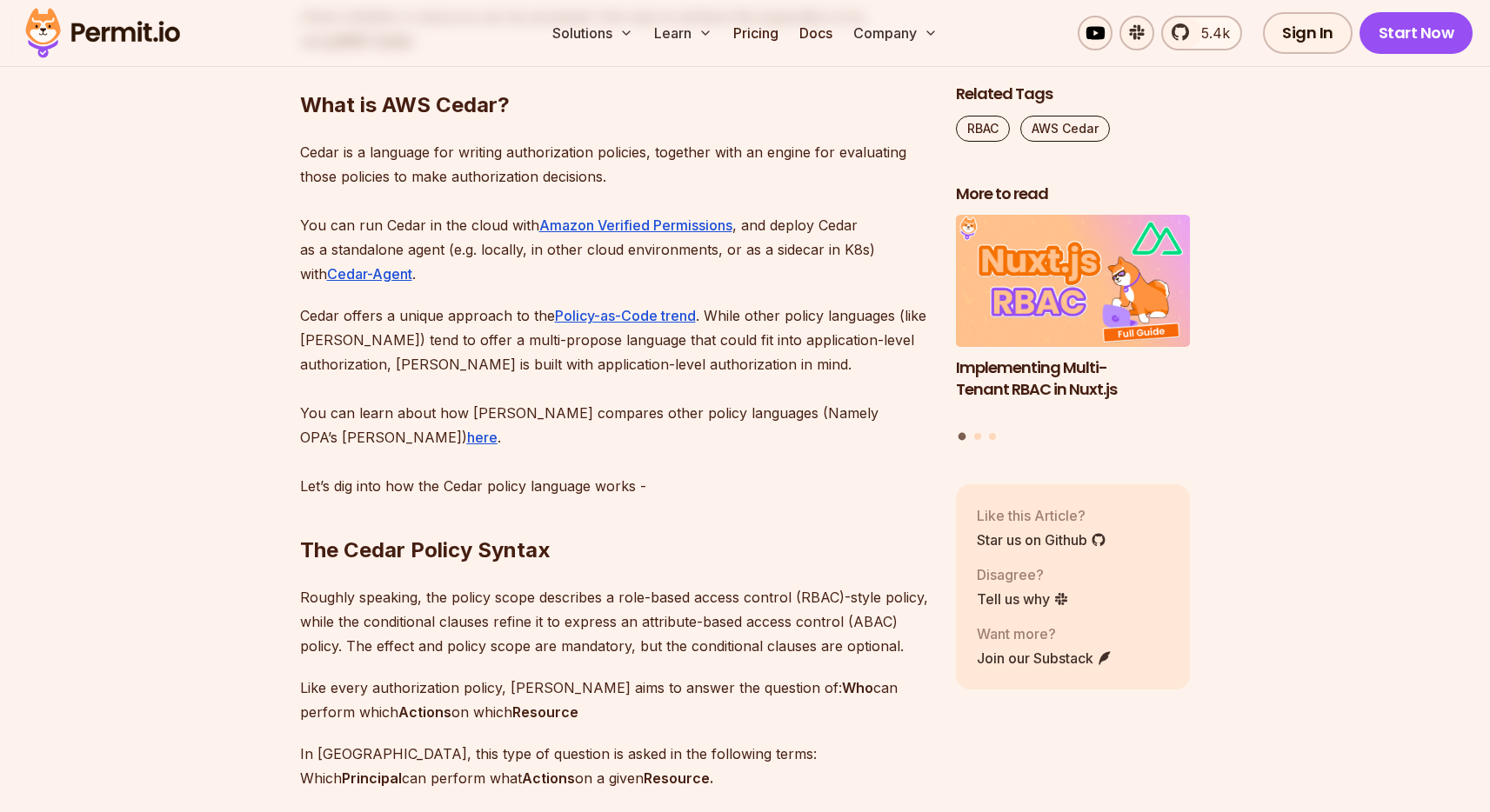
scroll to position [2295, 0]
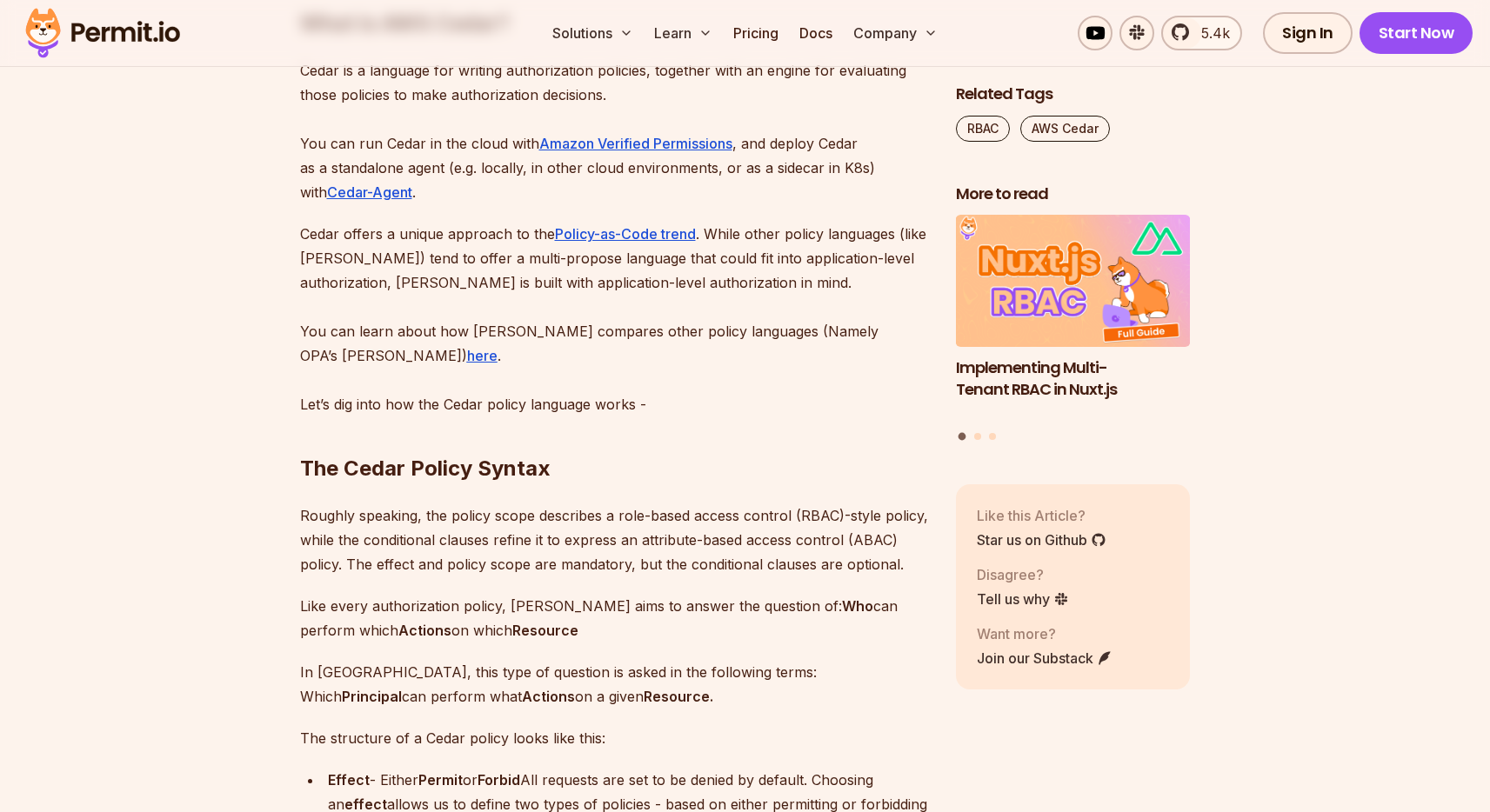
click at [546, 188] on p "Cedar is a language for writing authorization policies, together with an engine…" at bounding box center [614, 132] width 628 height 146
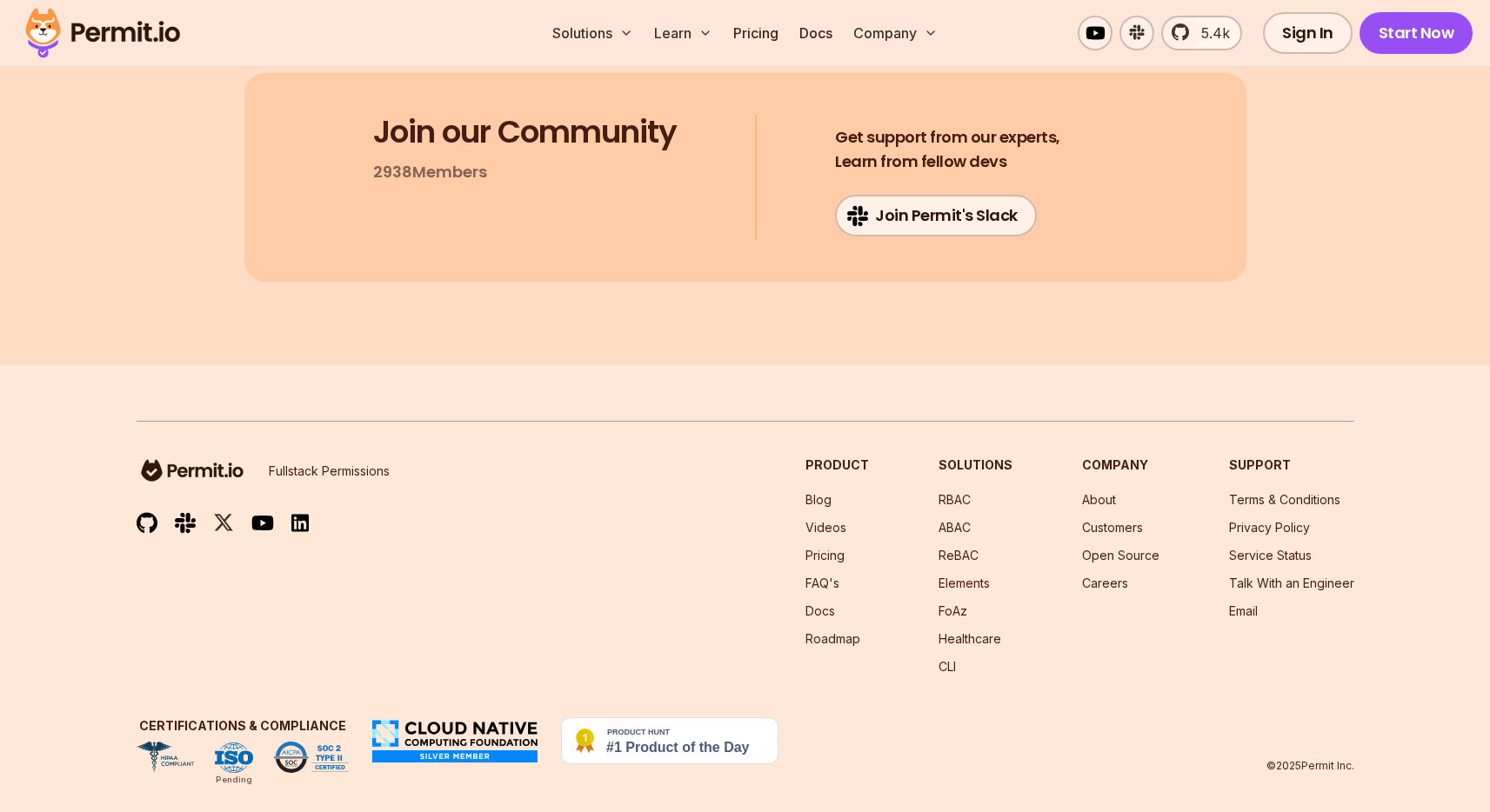
scroll to position [13153, 0]
